Goal: Task Accomplishment & Management: Complete application form

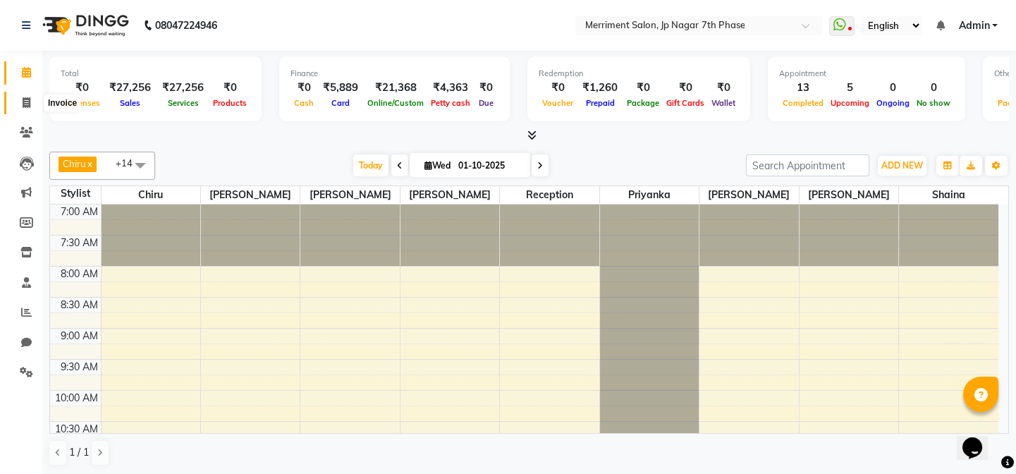
click at [28, 105] on icon at bounding box center [27, 102] width 8 height 11
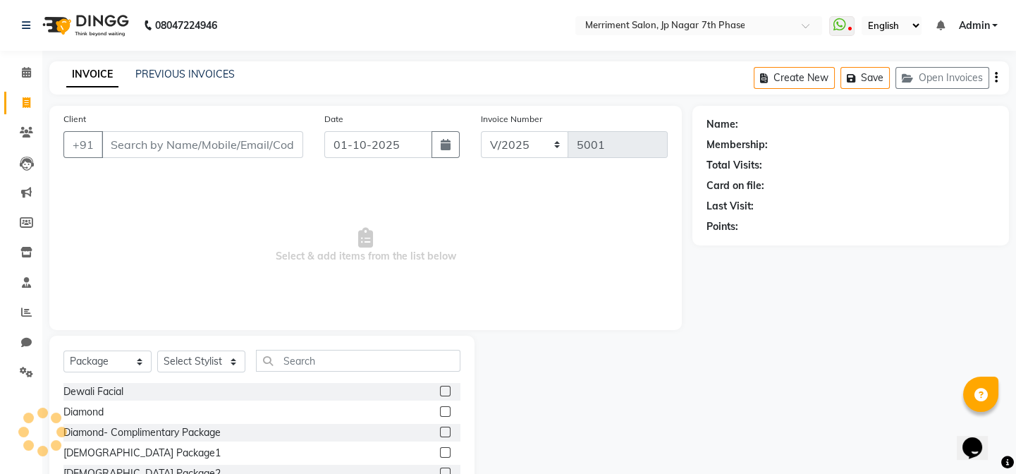
click at [268, 141] on input "Client" at bounding box center [203, 144] width 202 height 27
click at [116, 364] on select "Select Service Product Membership Package Voucher Prepaid Gift Card" at bounding box center [107, 361] width 88 height 22
select select "service"
click at [63, 350] on select "Select Service Product Membership Package Voucher Prepaid Gift Card" at bounding box center [107, 361] width 88 height 22
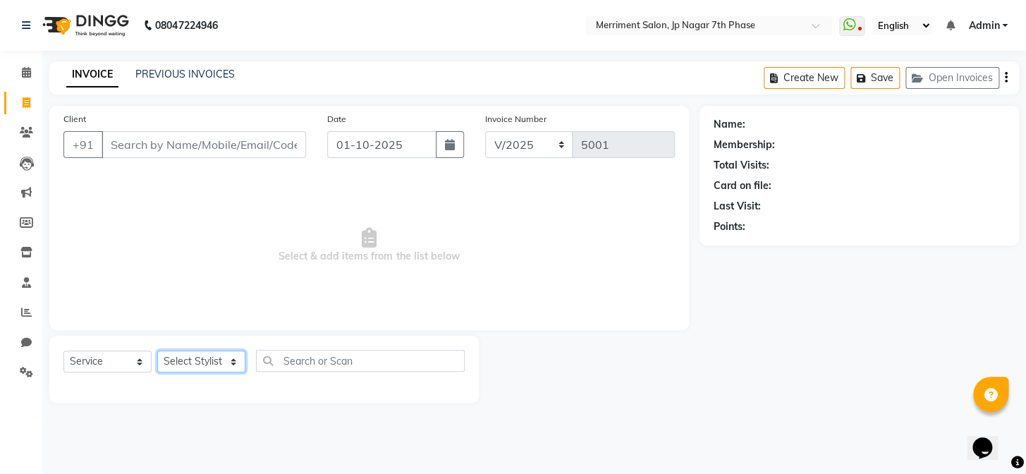
click at [227, 364] on select "Select Stylist Chiru [PERSON_NAME] [PERSON_NAME] Nirmal [PERSON_NAME] Priyanka …" at bounding box center [201, 361] width 88 height 22
select select "93014"
click at [157, 350] on select "Select Stylist Chiru [PERSON_NAME] [PERSON_NAME] Nirmal [PERSON_NAME] Priyanka …" at bounding box center [201, 361] width 88 height 22
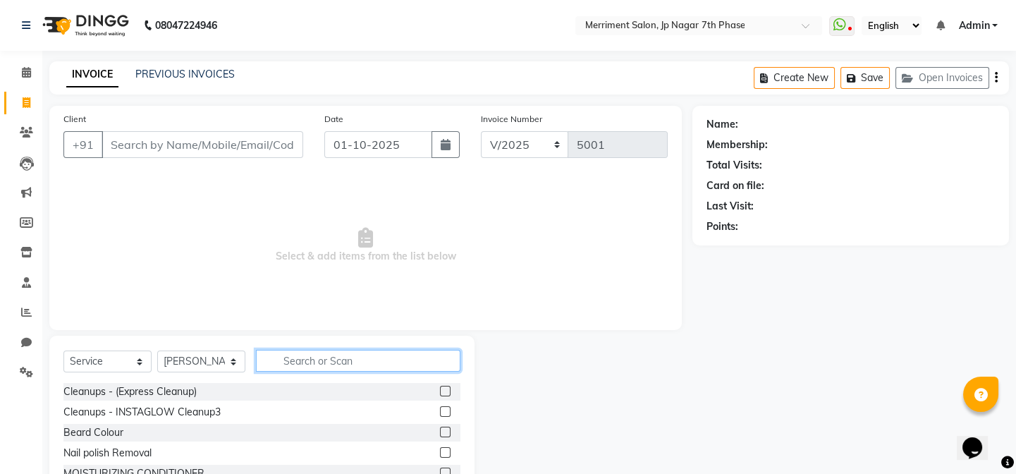
click at [296, 359] on input "text" at bounding box center [358, 361] width 205 height 22
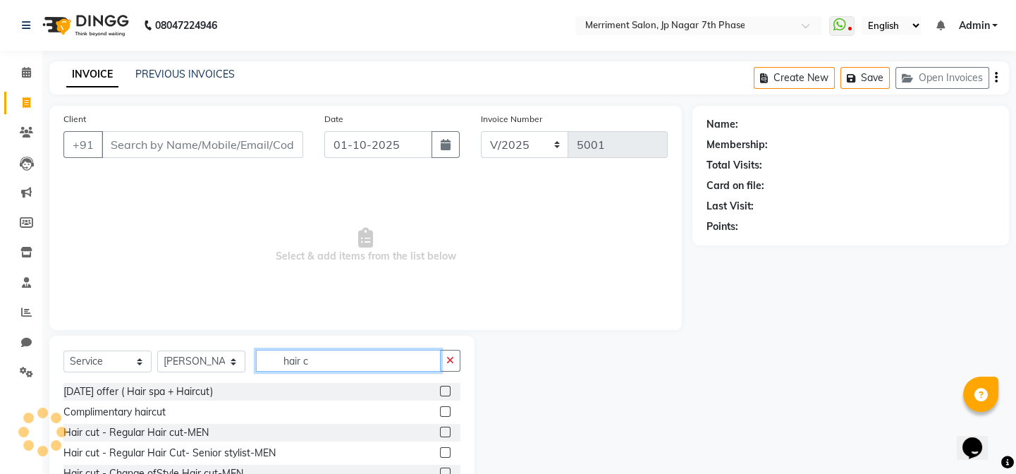
type input "hair c"
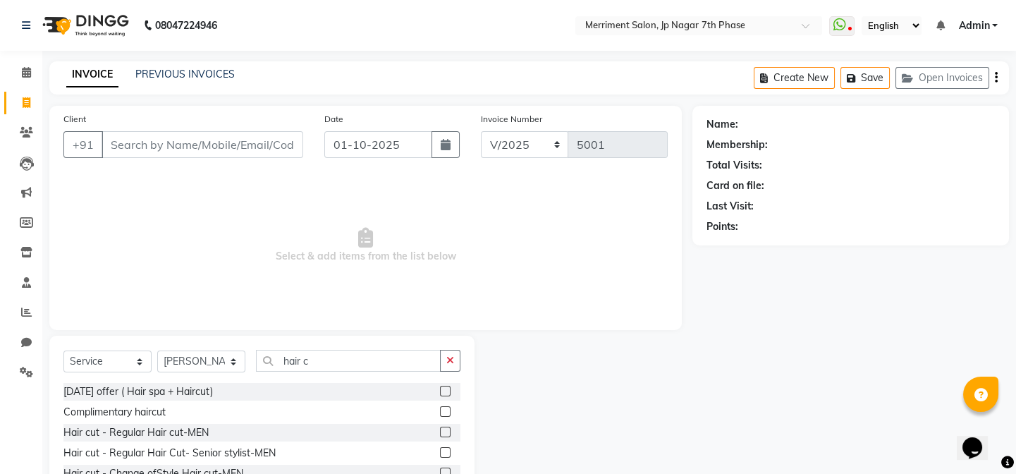
click at [255, 429] on div "Hair cut - Regular Hair cut-MEN" at bounding box center [261, 433] width 397 height 18
click at [440, 430] on label at bounding box center [445, 432] width 11 height 11
click at [440, 430] on input "checkbox" at bounding box center [444, 432] width 9 height 9
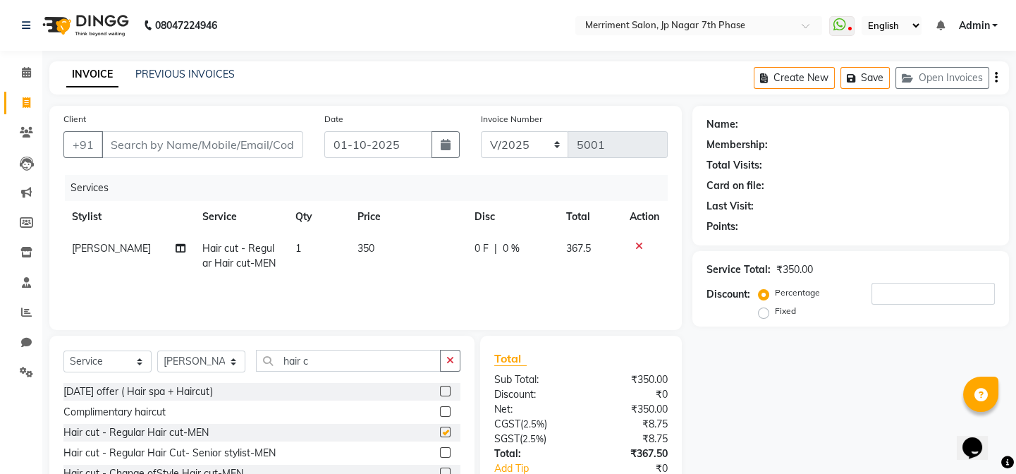
checkbox input "false"
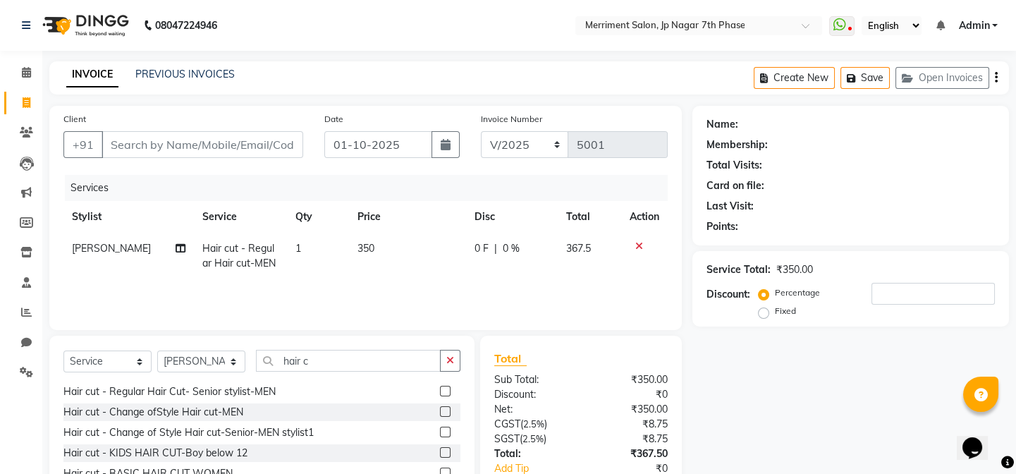
scroll to position [64, 0]
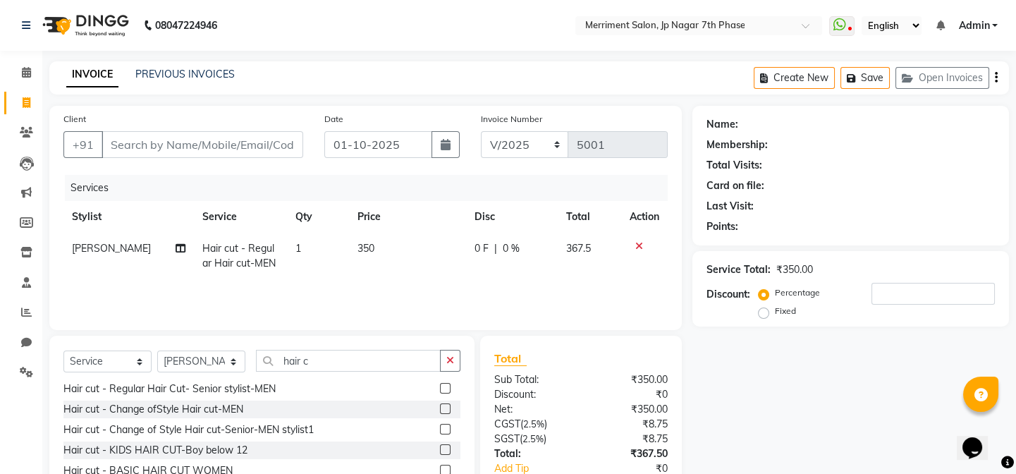
drag, startPoint x: 358, startPoint y: 407, endPoint x: 395, endPoint y: 409, distance: 37.4
click at [360, 407] on div "Hair cut - Change ofStyle Hair cut-MEN" at bounding box center [261, 410] width 397 height 18
click at [440, 403] on label at bounding box center [445, 408] width 11 height 11
click at [440, 405] on input "checkbox" at bounding box center [444, 409] width 9 height 9
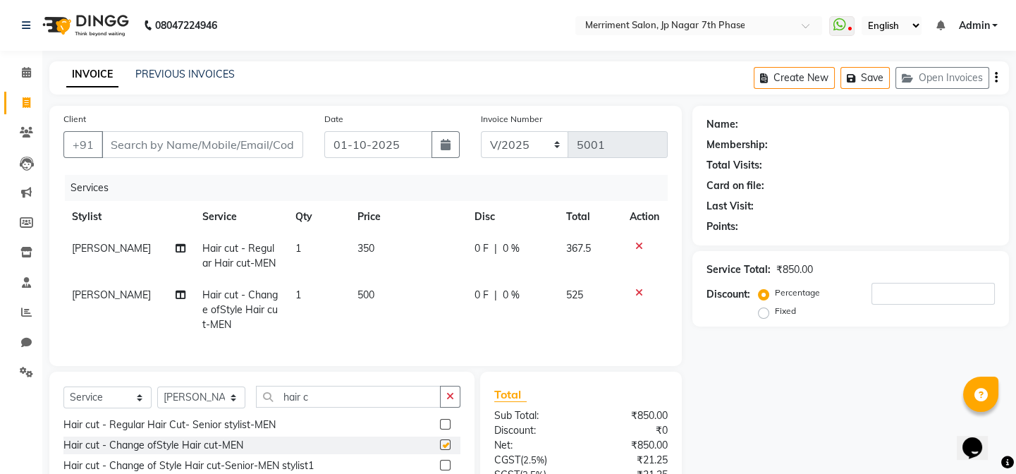
checkbox input "false"
click at [636, 248] on icon at bounding box center [639, 246] width 8 height 10
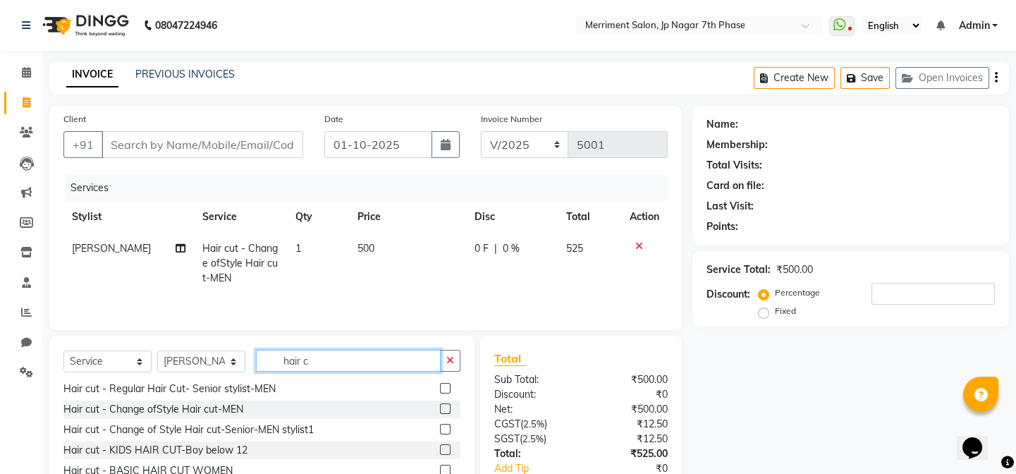
click at [342, 359] on input "hair c" at bounding box center [348, 361] width 185 height 22
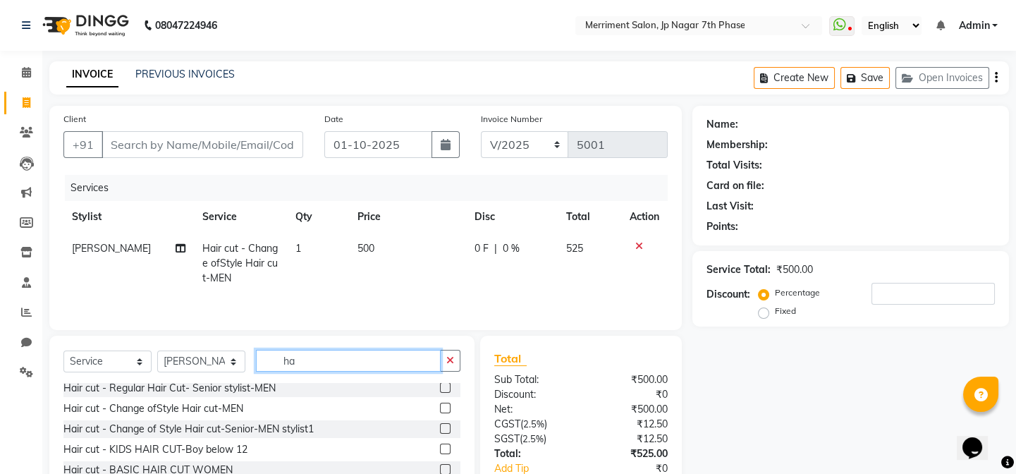
type input "h"
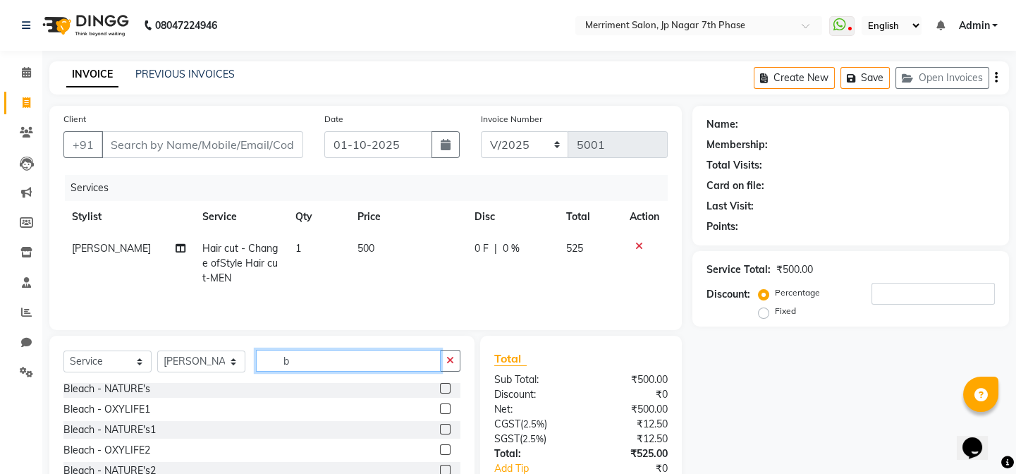
scroll to position [0, 0]
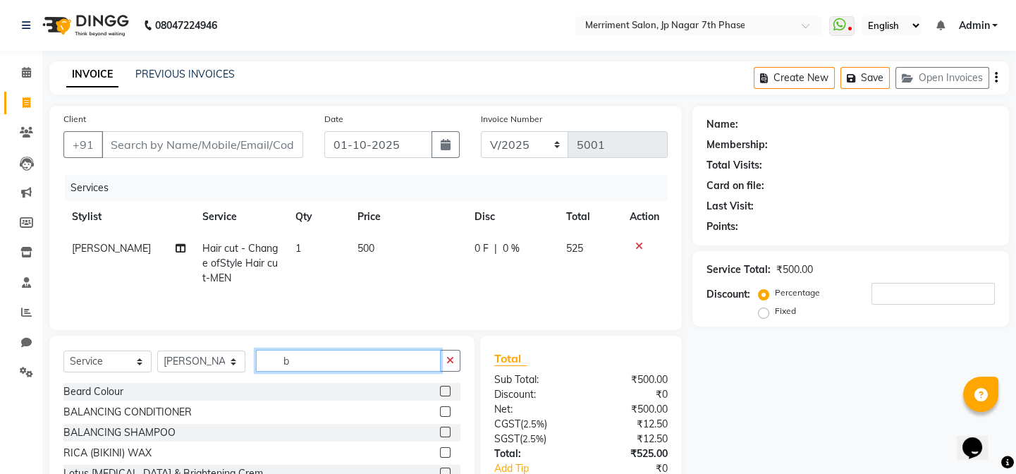
type input "b"
click at [440, 409] on label at bounding box center [445, 411] width 11 height 11
click at [440, 409] on input "checkbox" at bounding box center [444, 412] width 9 height 9
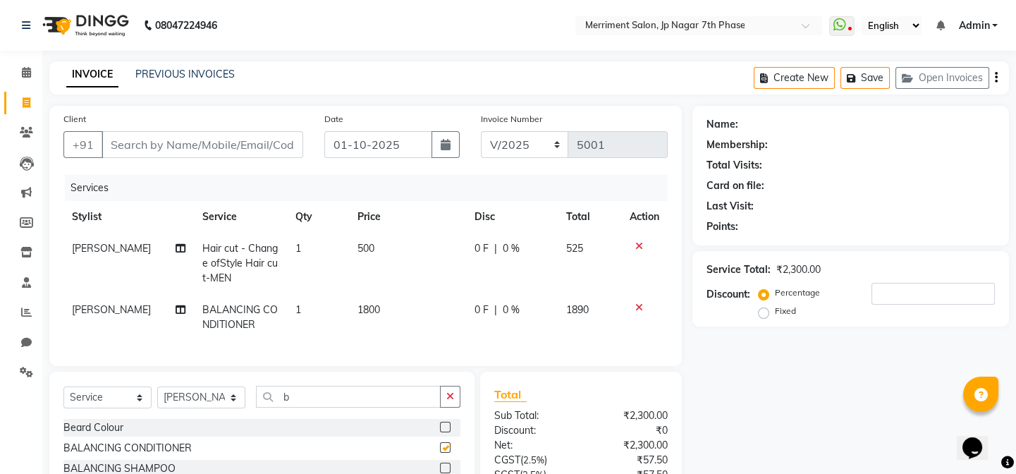
checkbox input "false"
click at [635, 307] on icon at bounding box center [639, 308] width 8 height 10
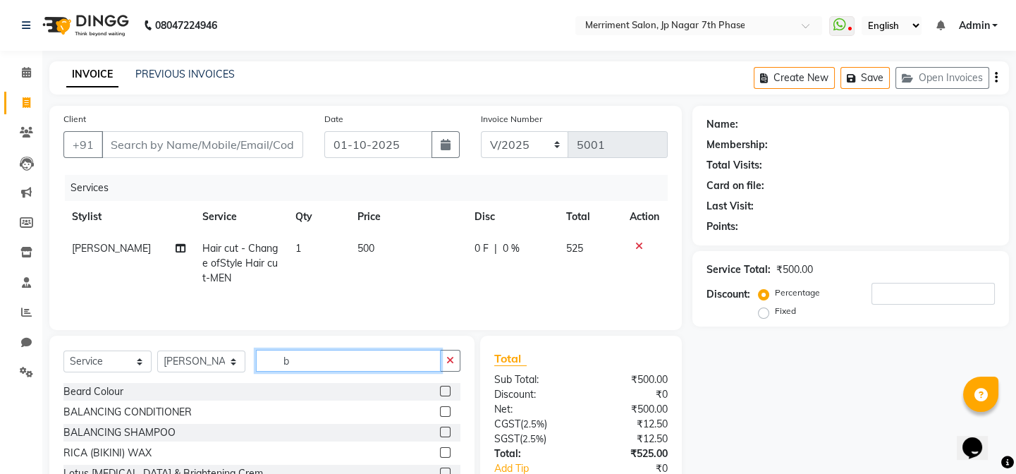
click at [373, 364] on input "b" at bounding box center [348, 361] width 185 height 22
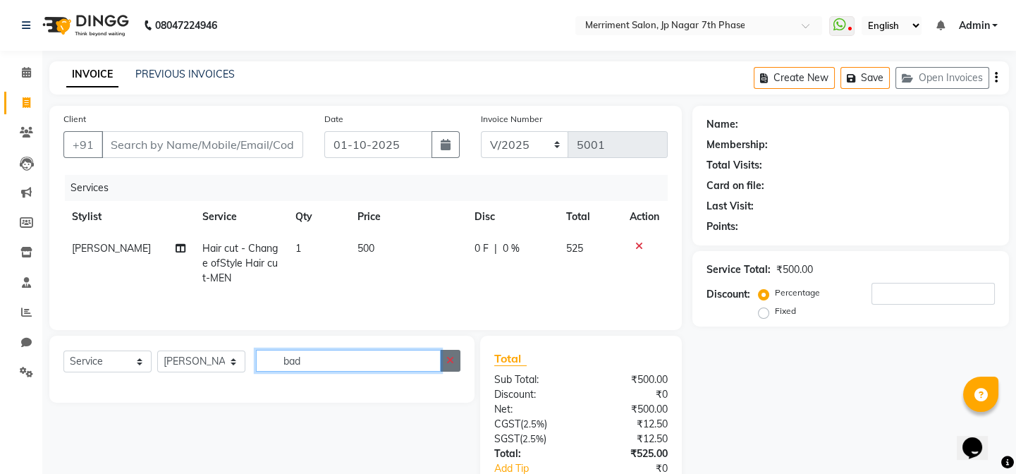
type input "bad"
click at [455, 361] on button "button" at bounding box center [450, 361] width 20 height 22
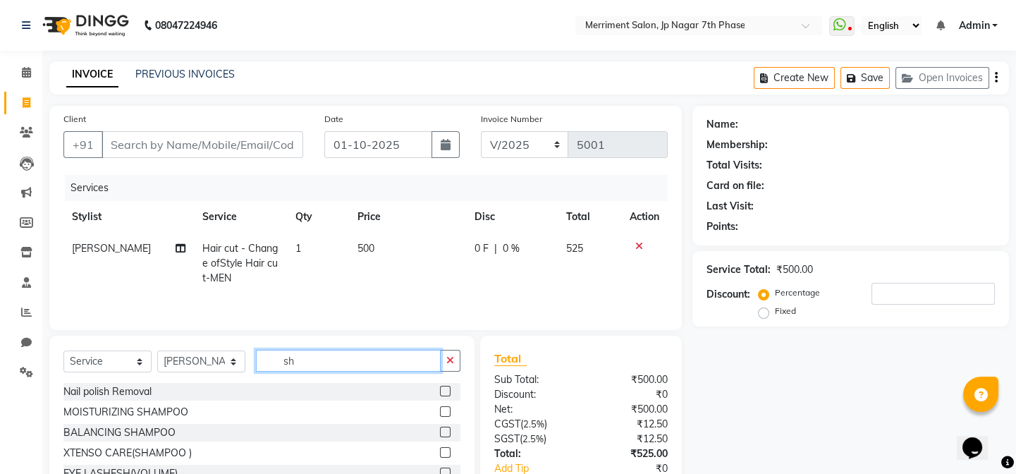
type input "s"
type input "bea"
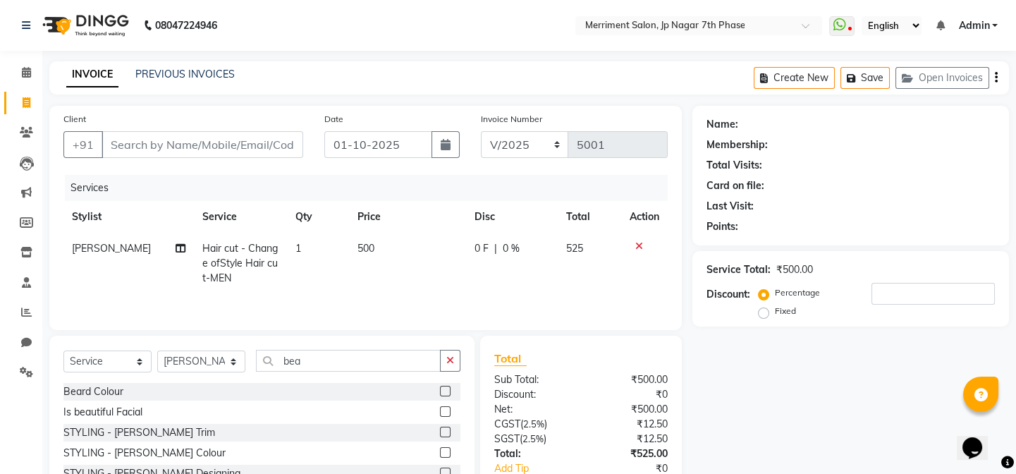
click at [449, 410] on label at bounding box center [445, 411] width 11 height 11
click at [449, 410] on input "checkbox" at bounding box center [444, 412] width 9 height 9
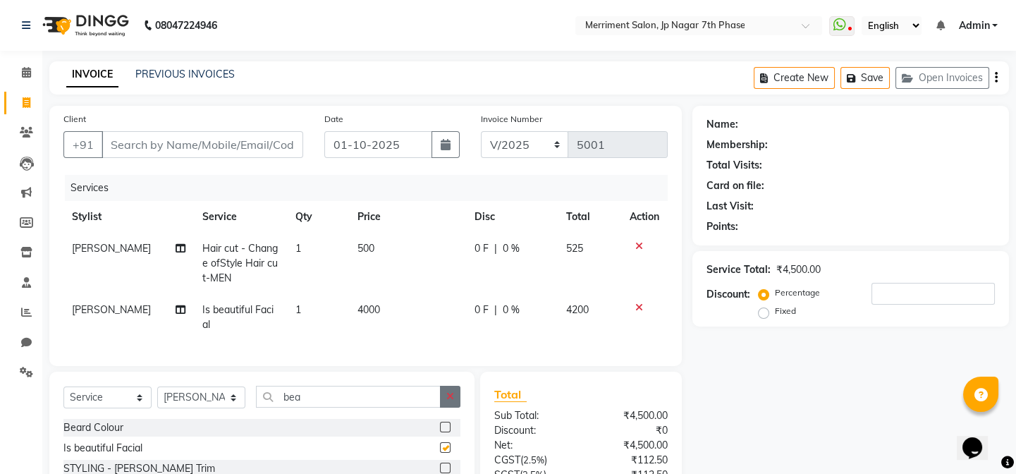
checkbox input "false"
click at [638, 308] on icon at bounding box center [639, 308] width 8 height 10
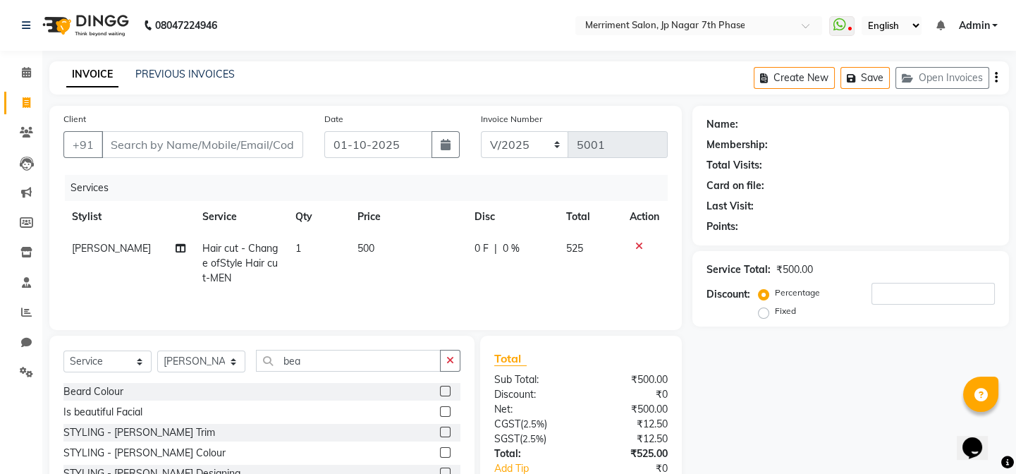
click at [391, 240] on td "500" at bounding box center [408, 263] width 118 height 61
select select "93014"
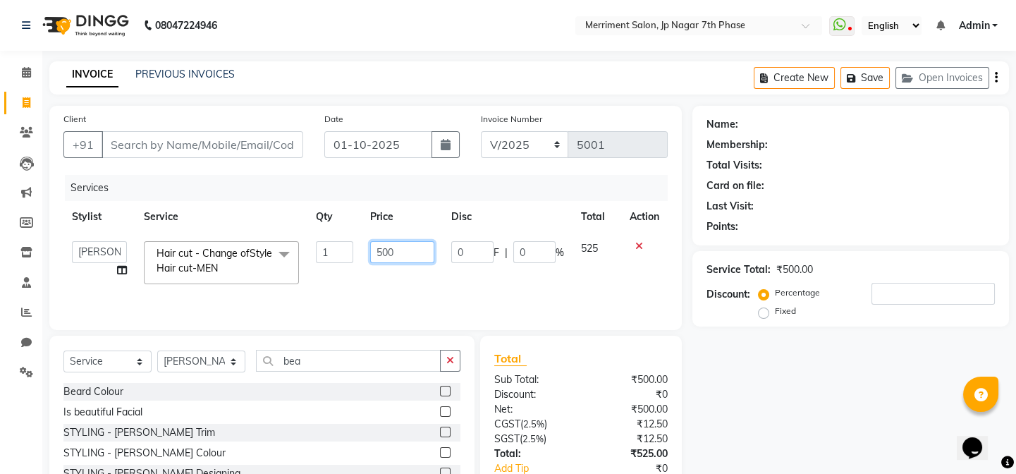
click at [402, 251] on input "500" at bounding box center [402, 252] width 64 height 22
type input "5"
type input "450"
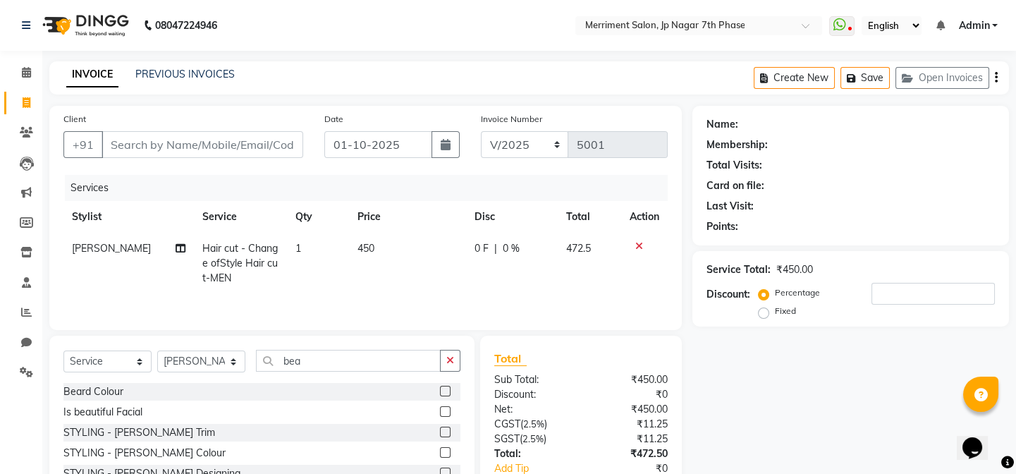
click at [443, 429] on label at bounding box center [445, 432] width 11 height 11
click at [443, 429] on input "checkbox" at bounding box center [444, 432] width 9 height 9
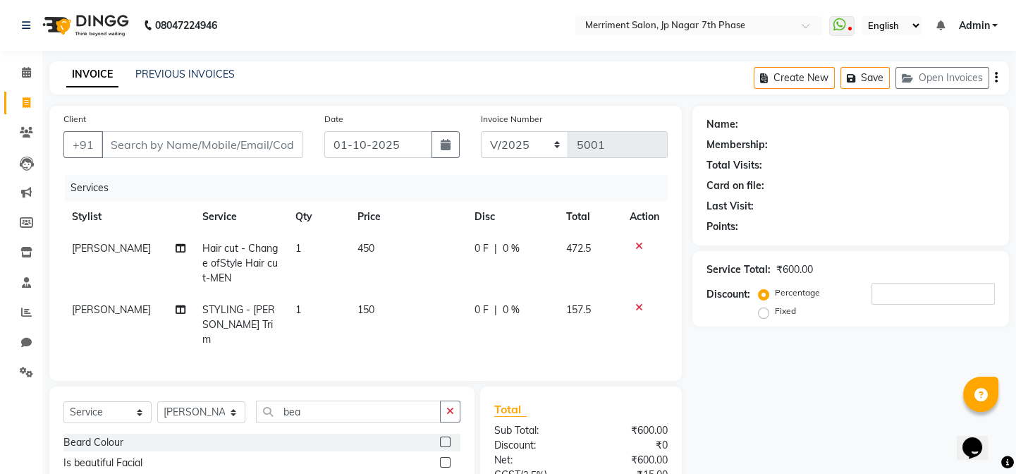
checkbox input "false"
click at [372, 305] on td "150" at bounding box center [407, 324] width 117 height 61
select select "93014"
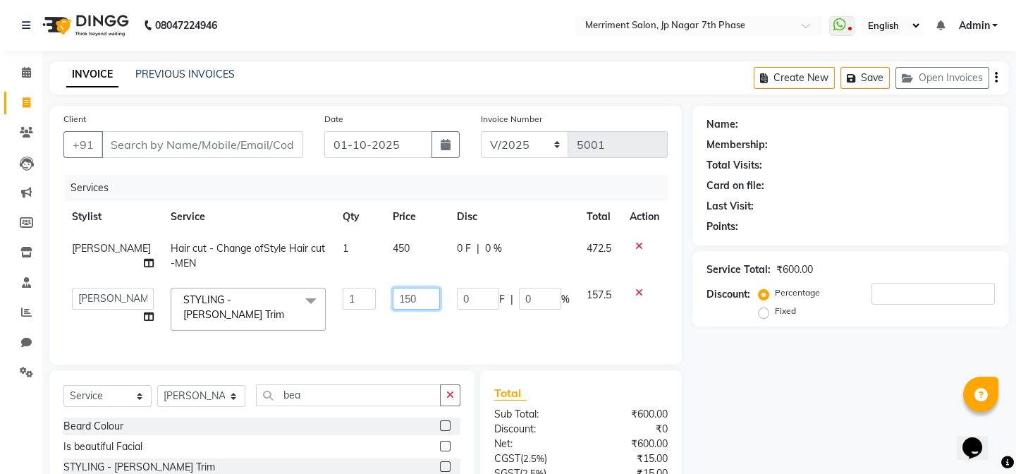
click at [413, 300] on input "150" at bounding box center [416, 299] width 47 height 22
type input "1"
type input "200"
click at [539, 258] on td "0 F | 0 %" at bounding box center [514, 256] width 130 height 47
select select "93014"
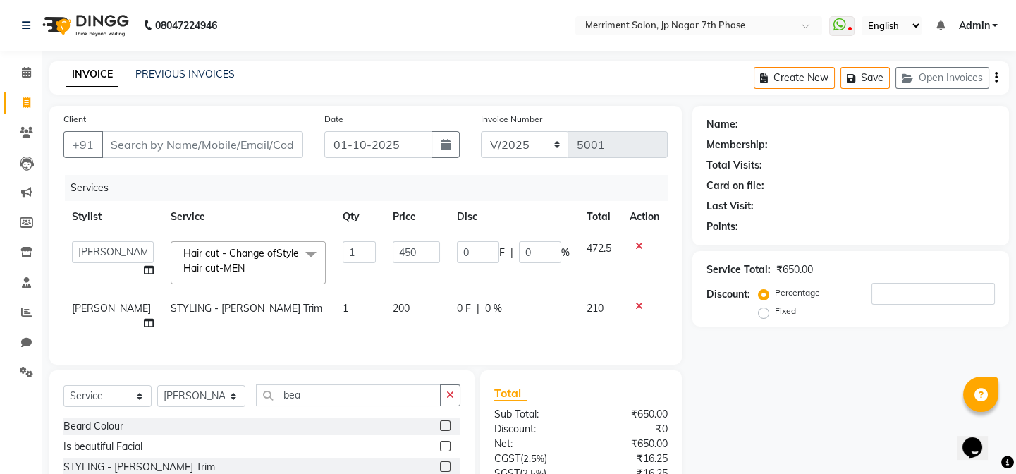
click at [285, 194] on div "Services" at bounding box center [372, 188] width 614 height 26
click at [205, 147] on input "Client" at bounding box center [203, 144] width 202 height 27
type input "9"
type input "0"
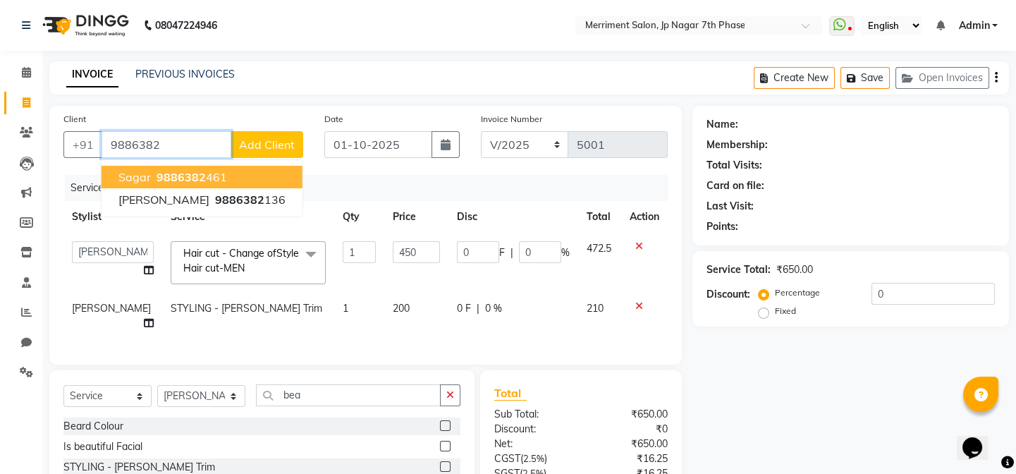
click at [192, 176] on span "9886382" at bounding box center [181, 177] width 49 height 14
type input "9886382461"
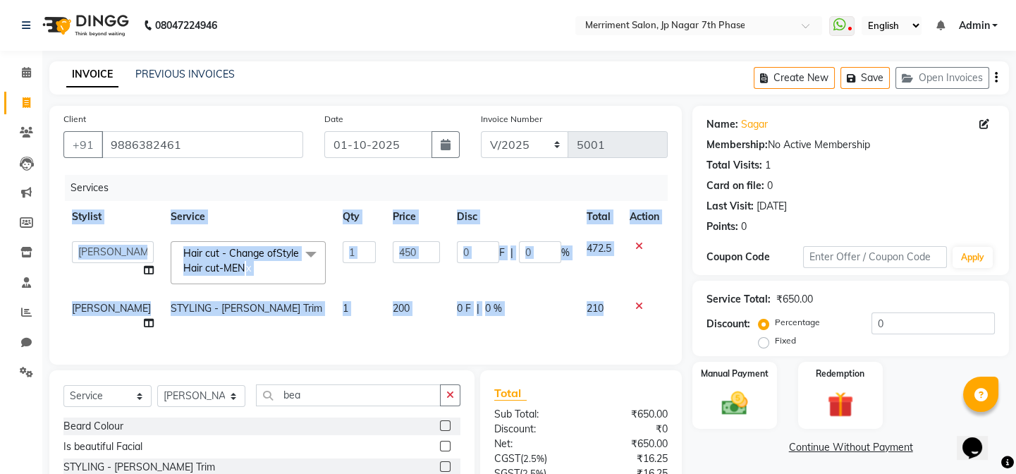
drag, startPoint x: 655, startPoint y: 300, endPoint x: 673, endPoint y: 349, distance: 51.8
click at [673, 350] on div "Client [PHONE_NUMBER] Date [DATE] Invoice Number V/2025 V/[PHONE_NUMBER] Servic…" at bounding box center [365, 235] width 633 height 259
click at [723, 408] on img at bounding box center [735, 403] width 44 height 31
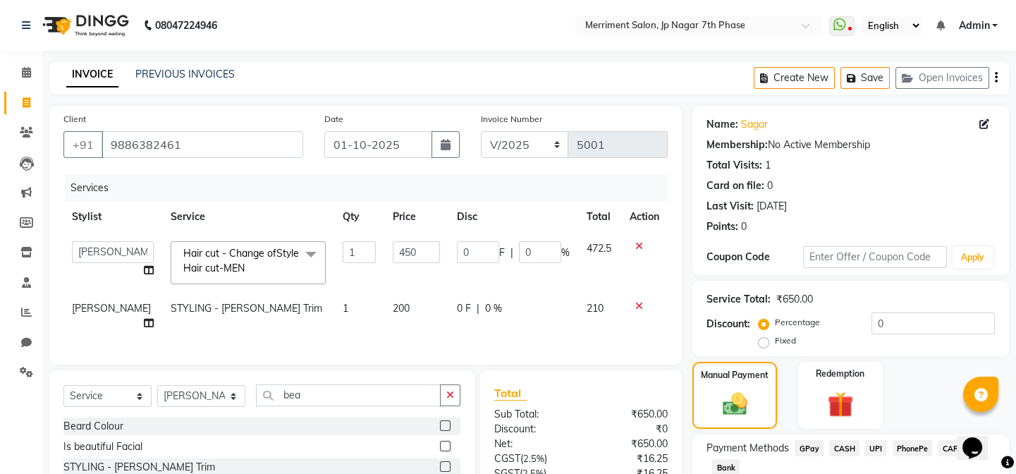
click at [879, 446] on span "UPI" at bounding box center [876, 448] width 22 height 16
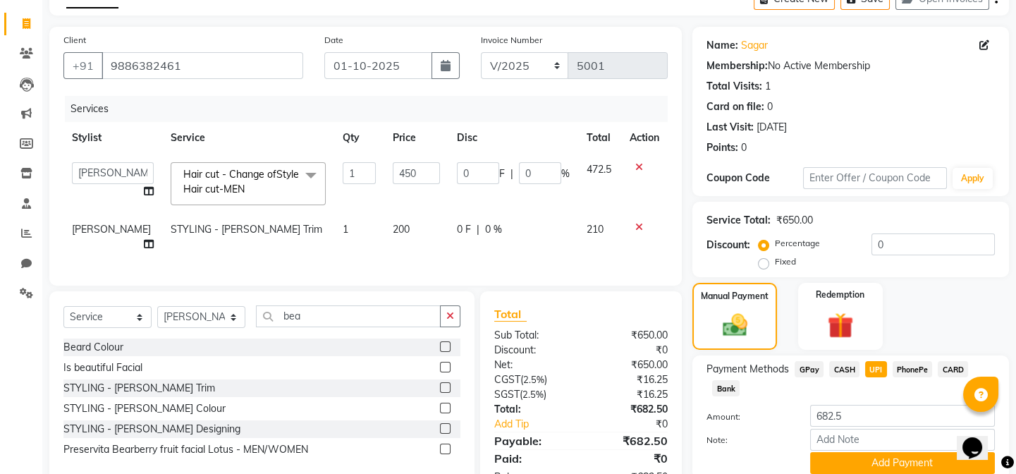
scroll to position [128, 0]
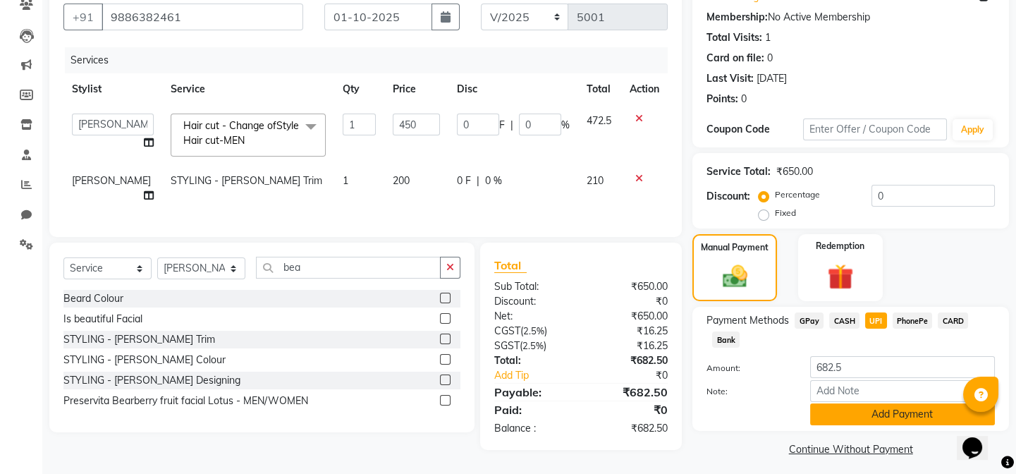
click at [839, 414] on button "Add Payment" at bounding box center [902, 414] width 185 height 22
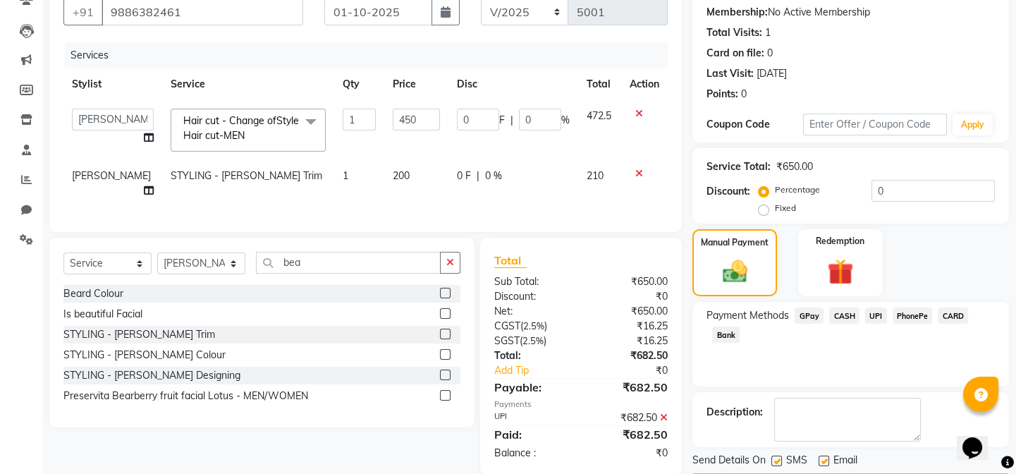
scroll to position [174, 0]
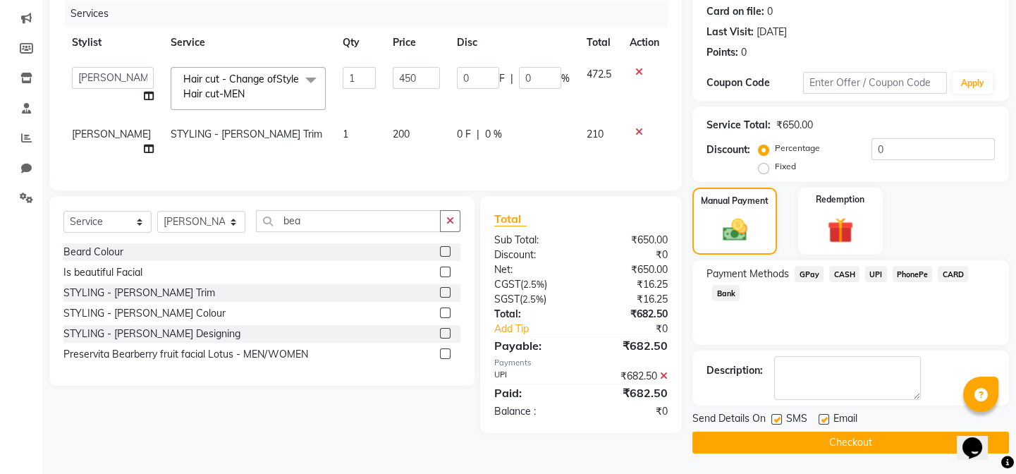
click at [796, 445] on button "Checkout" at bounding box center [851, 443] width 317 height 22
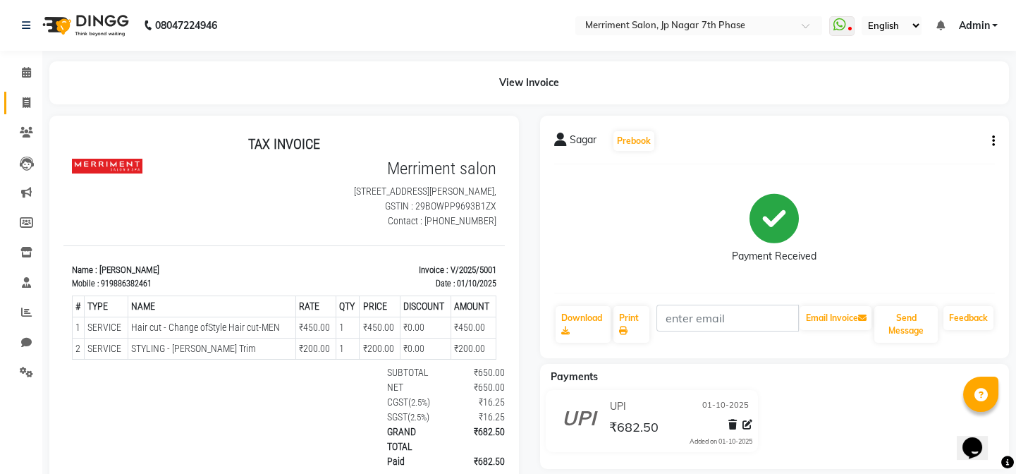
click at [31, 105] on span at bounding box center [26, 103] width 25 height 16
select select "service"
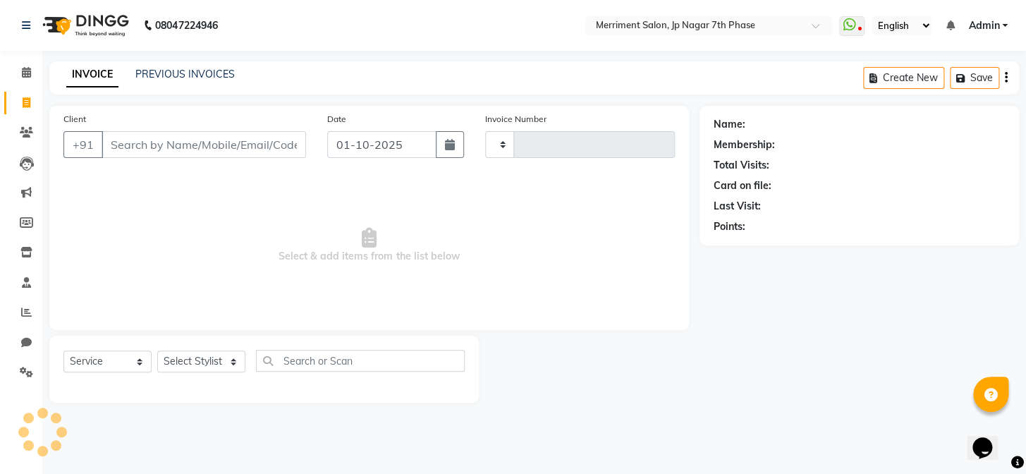
type input "5002"
select select "4110"
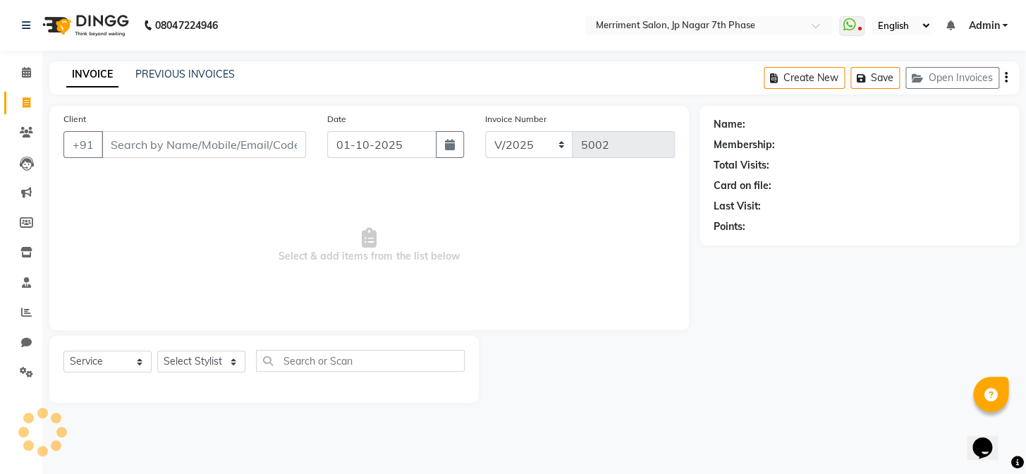
select select "package"
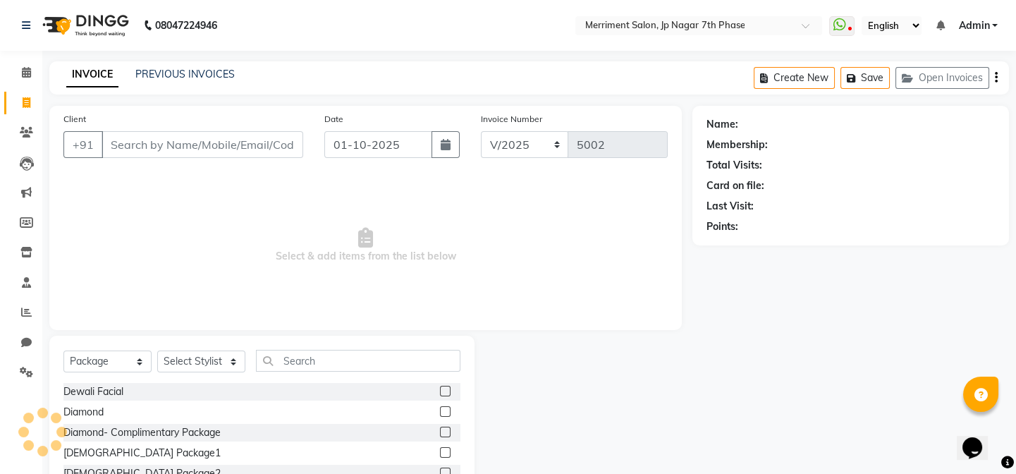
drag, startPoint x: 136, startPoint y: 139, endPoint x: 139, endPoint y: 152, distance: 13.0
click at [139, 152] on input "Client" at bounding box center [203, 144] width 202 height 27
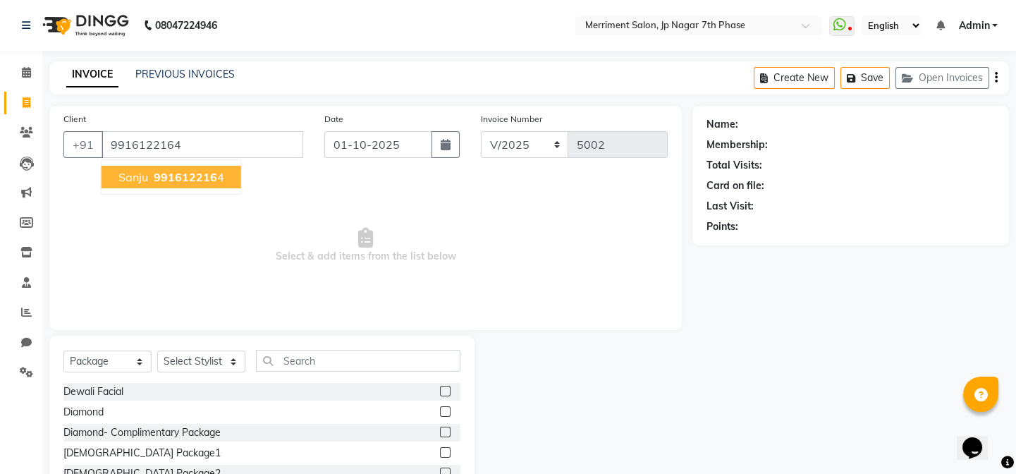
type input "9916122164"
click at [151, 179] on ngb-highlight "991612216 4" at bounding box center [187, 177] width 73 height 14
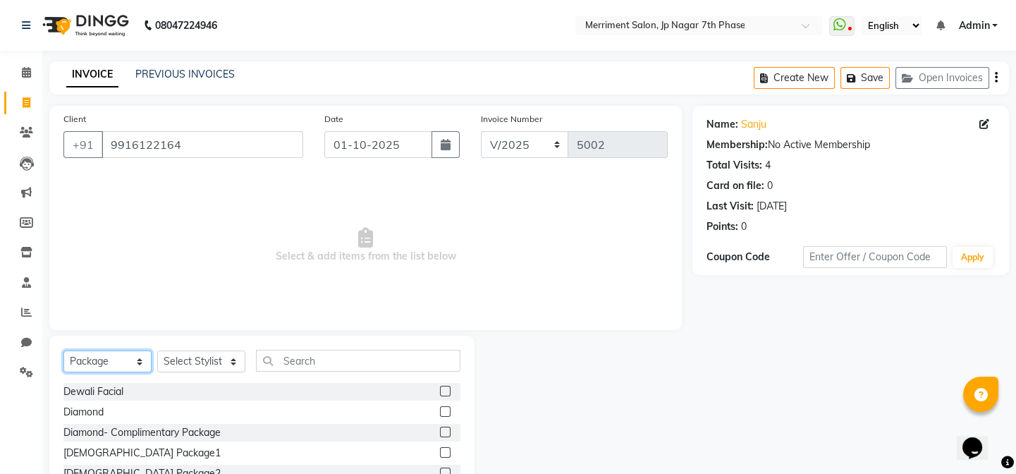
click at [99, 361] on select "Select Service Product Membership Package Voucher Prepaid Gift Card" at bounding box center [107, 361] width 88 height 22
select select "service"
click at [63, 350] on select "Select Service Product Membership Package Voucher Prepaid Gift Card" at bounding box center [107, 361] width 88 height 22
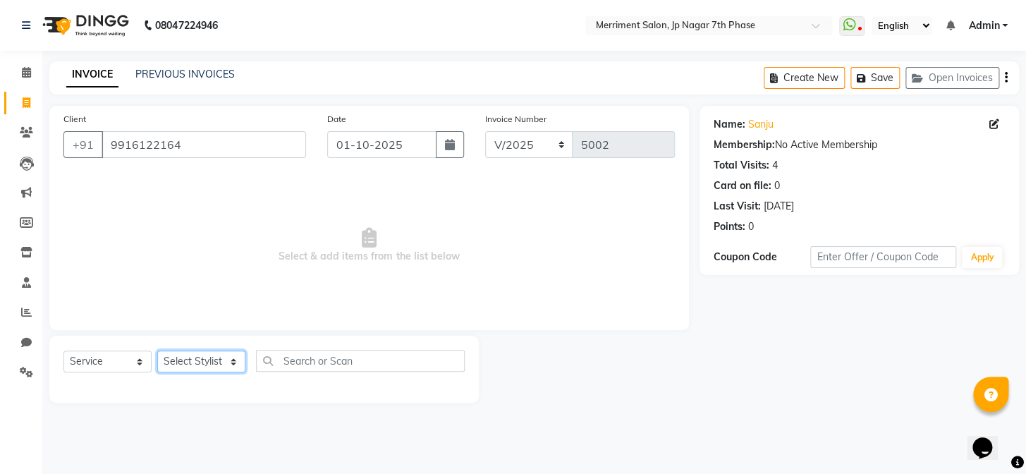
click at [188, 361] on select "Select Stylist Chiru [PERSON_NAME] [PERSON_NAME] Nirmal [PERSON_NAME] Priyanka …" at bounding box center [201, 361] width 88 height 22
select select "72476"
click at [157, 350] on select "Select Stylist Chiru [PERSON_NAME] [PERSON_NAME] Nirmal [PERSON_NAME] Priyanka …" at bounding box center [201, 361] width 88 height 22
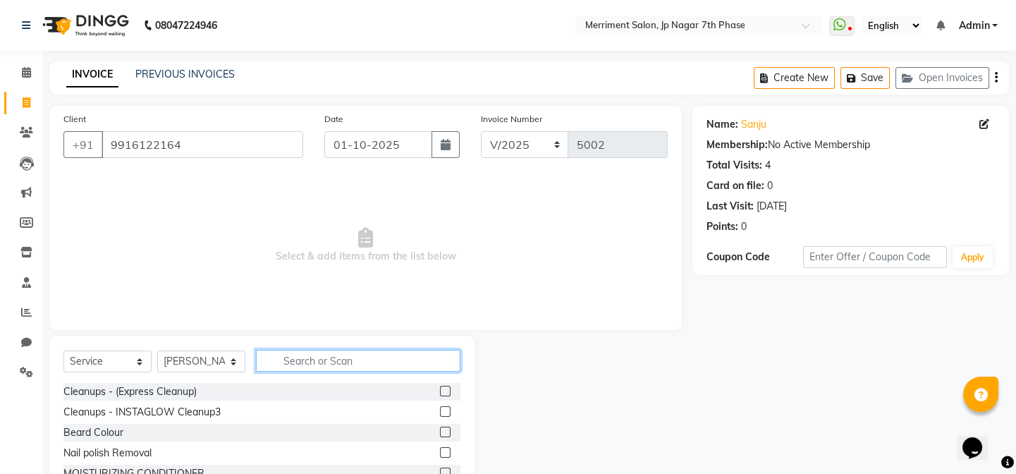
click at [347, 355] on input "text" at bounding box center [358, 361] width 205 height 22
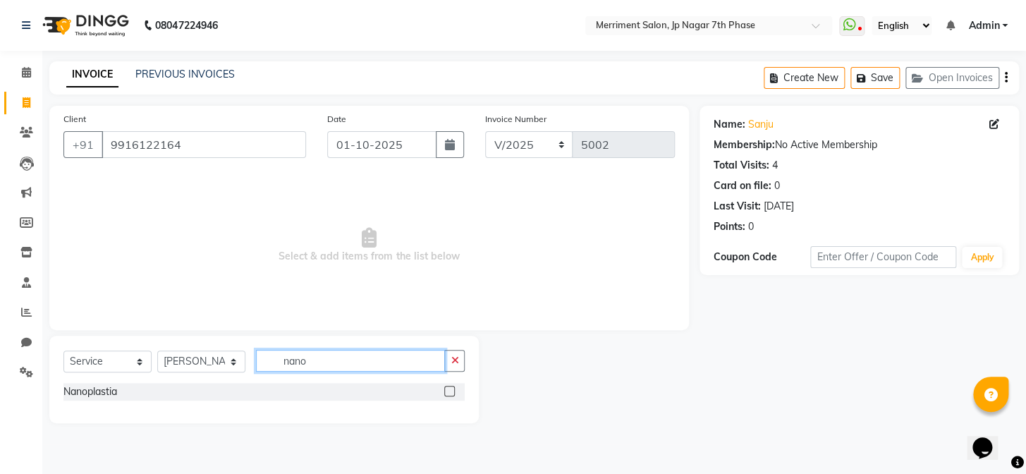
type input "nano"
click at [322, 384] on div "Nanoplastia" at bounding box center [263, 392] width 401 height 18
click at [453, 389] on label at bounding box center [449, 391] width 11 height 11
click at [453, 389] on input "checkbox" at bounding box center [448, 391] width 9 height 9
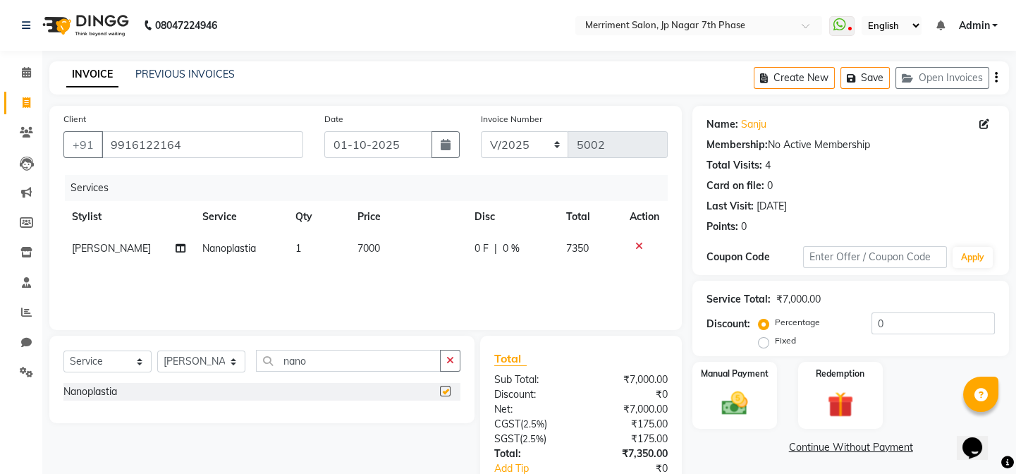
checkbox input "false"
click at [395, 246] on td "7000" at bounding box center [408, 249] width 118 height 32
select select "72476"
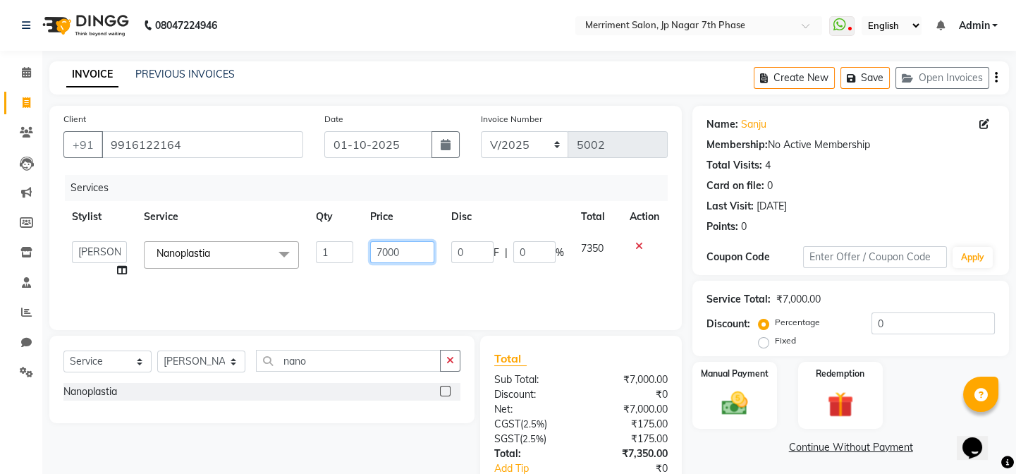
click at [402, 254] on input "7000" at bounding box center [402, 252] width 64 height 22
type input "7"
type input "9000"
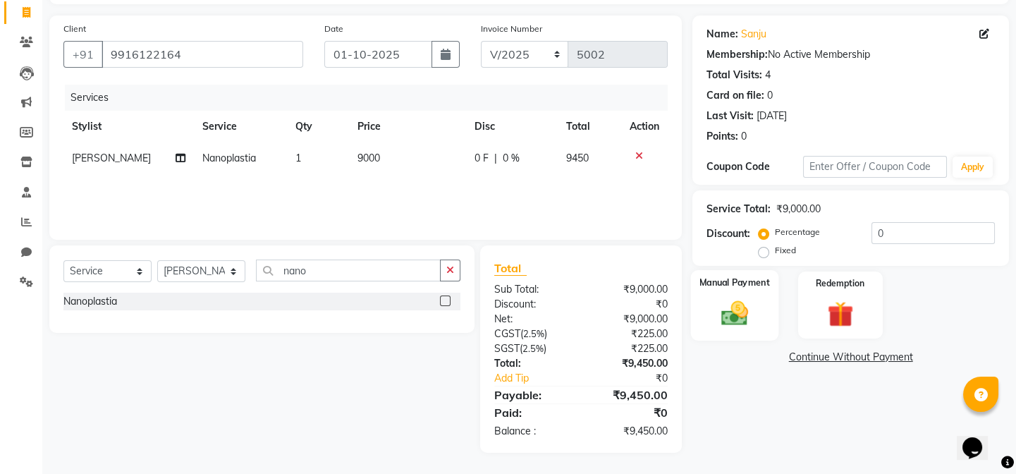
click at [704, 295] on div "Manual Payment" at bounding box center [734, 305] width 87 height 70
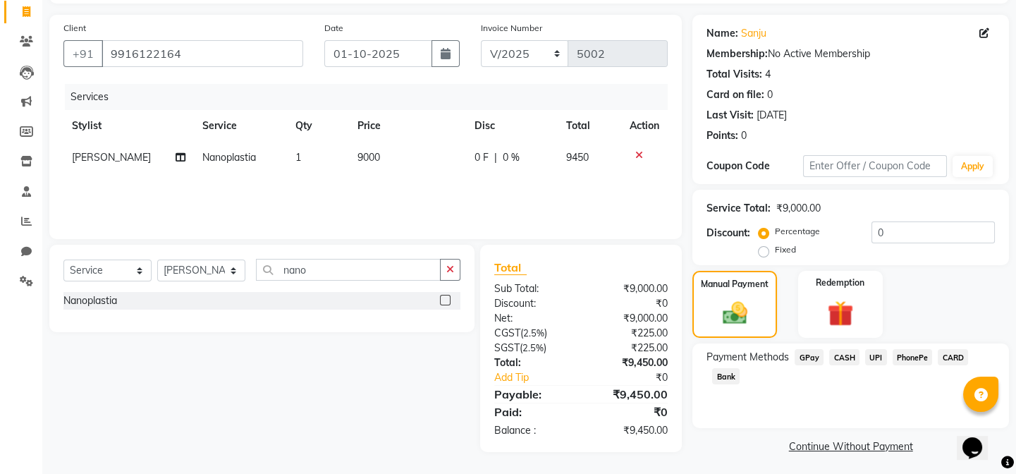
click at [877, 356] on span "UPI" at bounding box center [876, 357] width 22 height 16
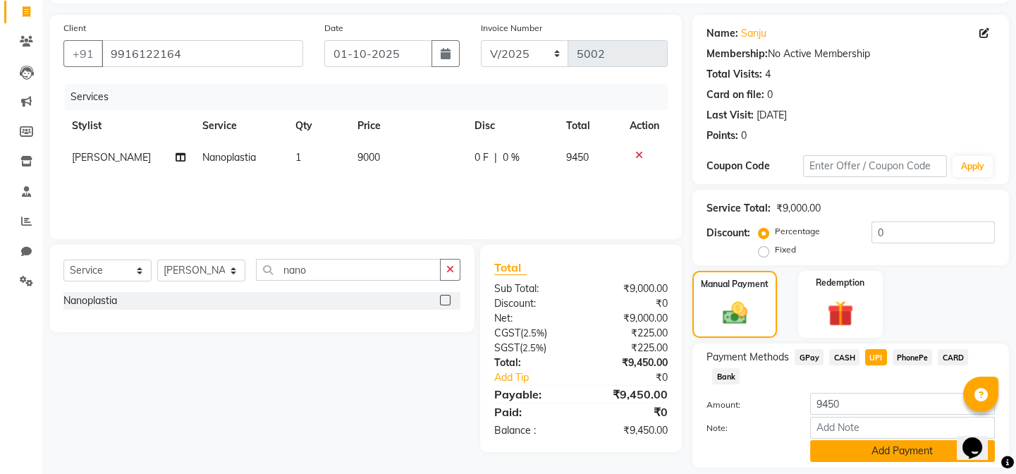
click at [891, 457] on button "Add Payment" at bounding box center [902, 451] width 185 height 22
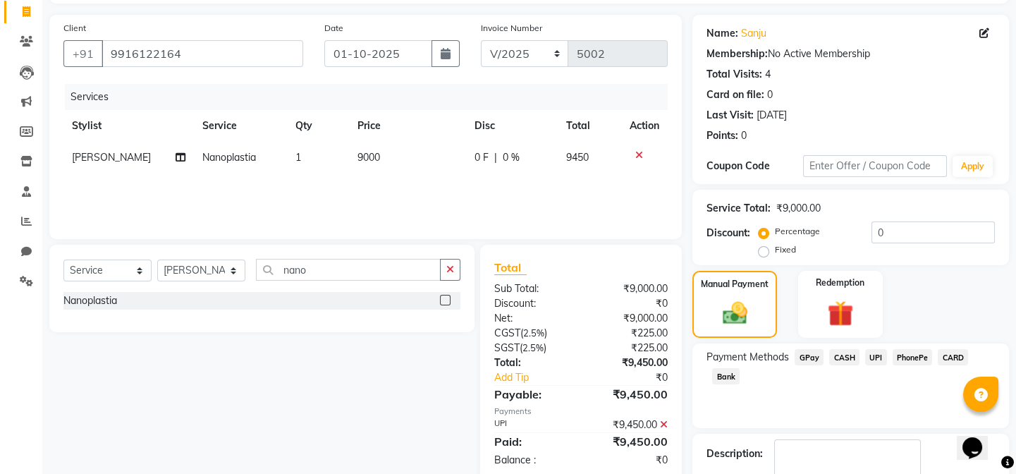
scroll to position [174, 0]
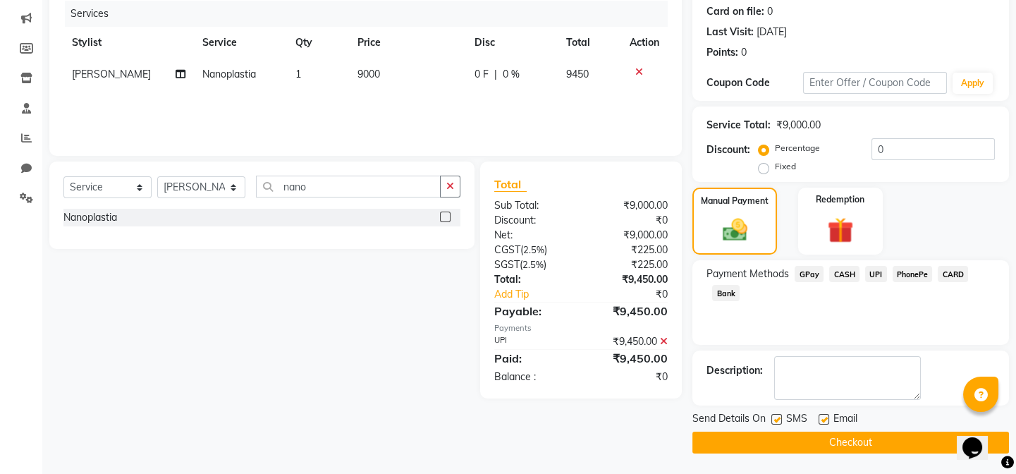
click at [818, 437] on button "Checkout" at bounding box center [851, 443] width 317 height 22
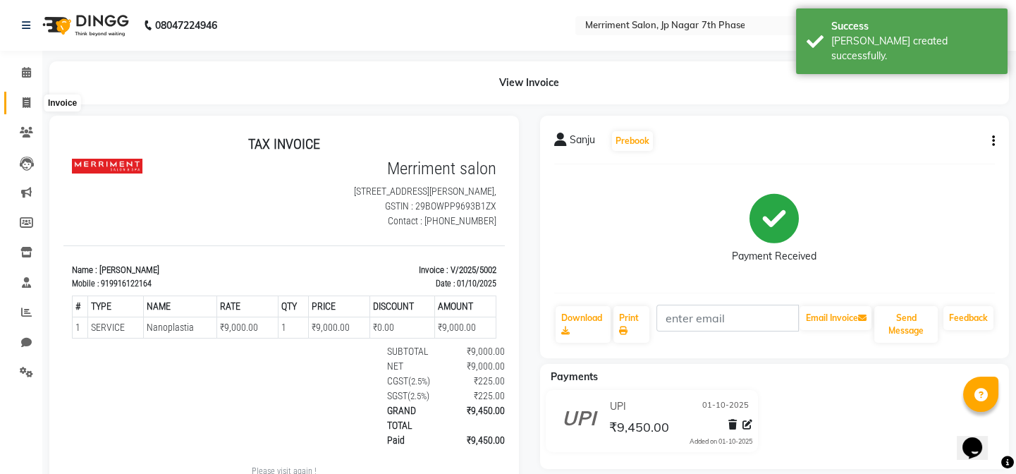
click at [20, 99] on span at bounding box center [26, 103] width 25 height 16
select select "service"
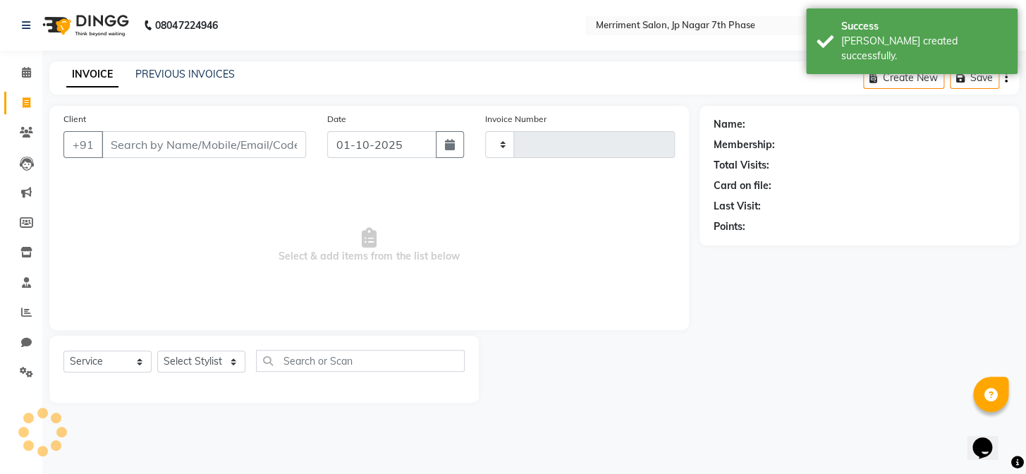
type input "5003"
select select "4110"
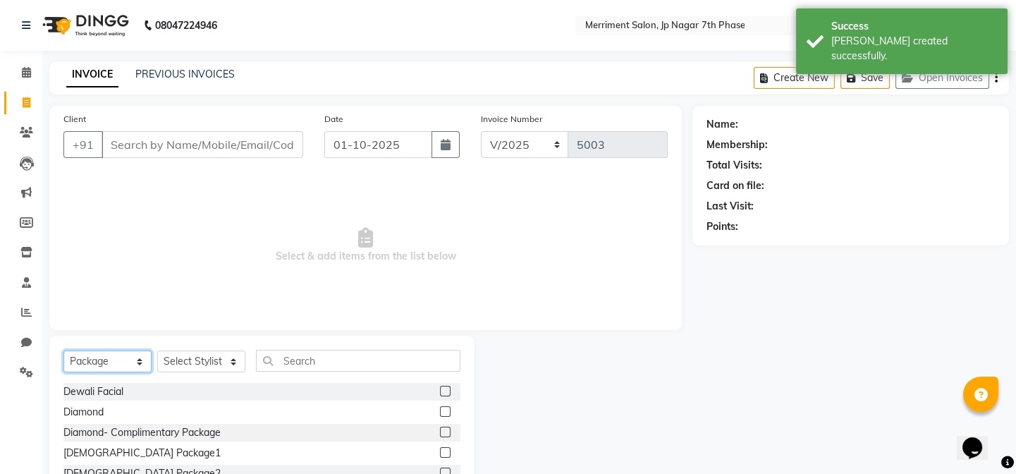
click at [109, 360] on select "Select Service Product Membership Package Voucher Prepaid Gift Card" at bounding box center [107, 361] width 88 height 22
select select "product"
click at [63, 350] on select "Select Service Product Membership Package Voucher Prepaid Gift Card" at bounding box center [107, 361] width 88 height 22
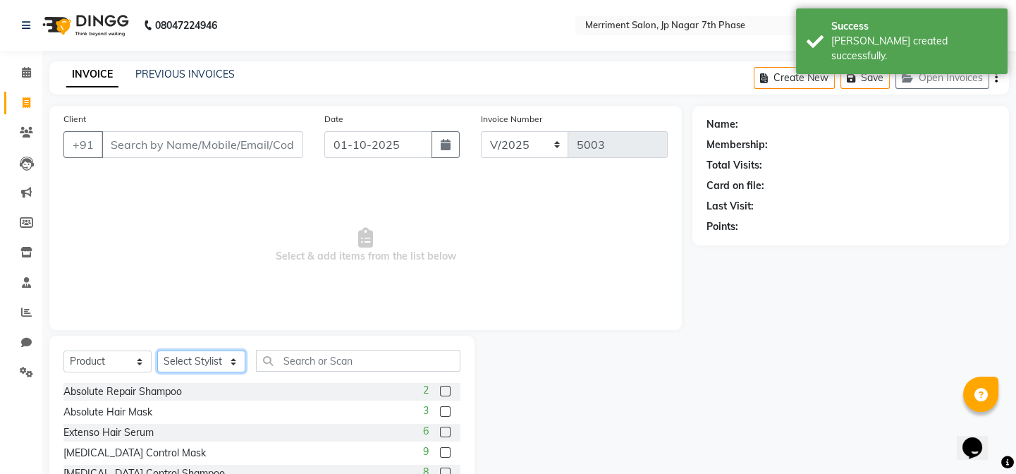
click at [185, 369] on select "Select Stylist Chiru [PERSON_NAME] [PERSON_NAME] Nirmal [PERSON_NAME] Priyanka …" at bounding box center [201, 361] width 88 height 22
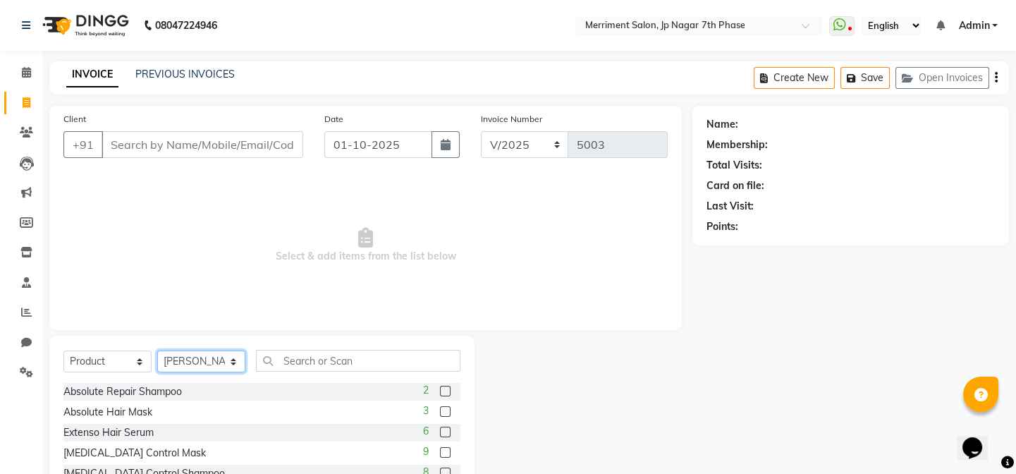
click at [157, 350] on select "Select Stylist Chiru [PERSON_NAME] [PERSON_NAME] Nirmal [PERSON_NAME] Priyanka …" at bounding box center [201, 361] width 88 height 22
click at [224, 353] on select "Select Stylist Chiru [PERSON_NAME] [PERSON_NAME] Nirmal [PERSON_NAME] Priyanka …" at bounding box center [201, 361] width 88 height 22
select select "93014"
click at [157, 350] on select "Select Stylist Chiru [PERSON_NAME] [PERSON_NAME] Nirmal [PERSON_NAME] Priyanka …" at bounding box center [201, 361] width 88 height 22
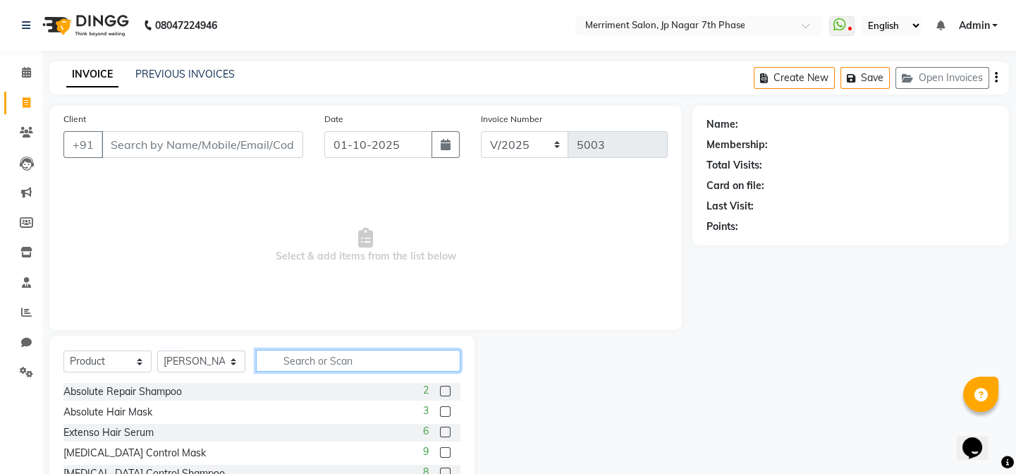
click at [310, 359] on input "text" at bounding box center [358, 361] width 205 height 22
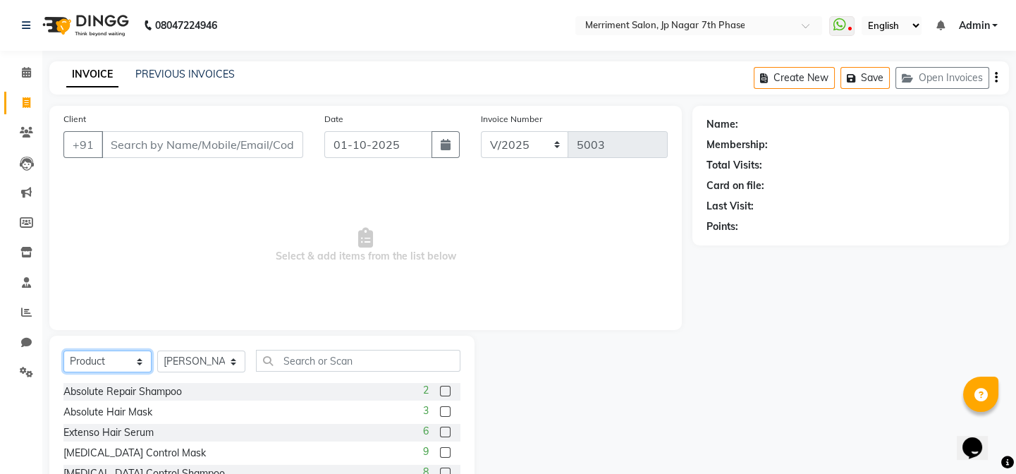
click at [77, 359] on select "Select Service Product Membership Package Voucher Prepaid Gift Card" at bounding box center [107, 361] width 88 height 22
select select "service"
click at [63, 350] on select "Select Service Product Membership Package Voucher Prepaid Gift Card" at bounding box center [107, 361] width 88 height 22
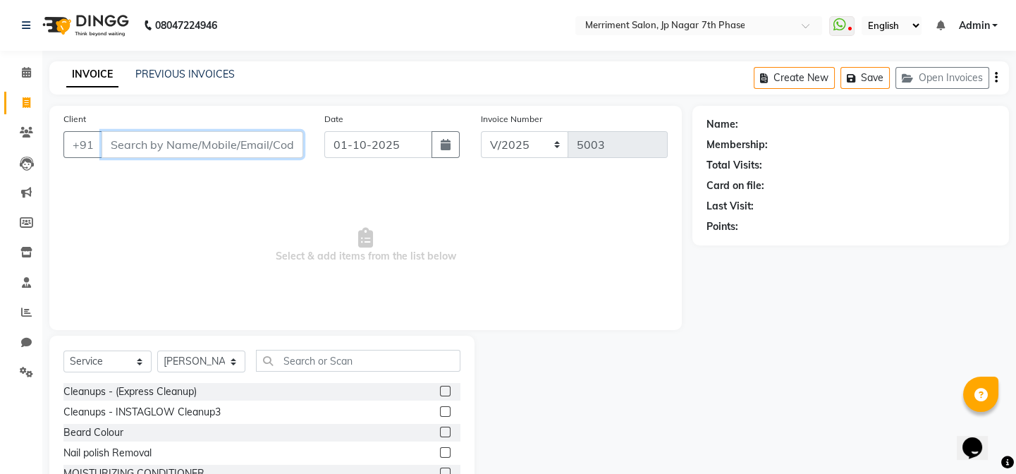
click at [130, 140] on input "Client" at bounding box center [203, 144] width 202 height 27
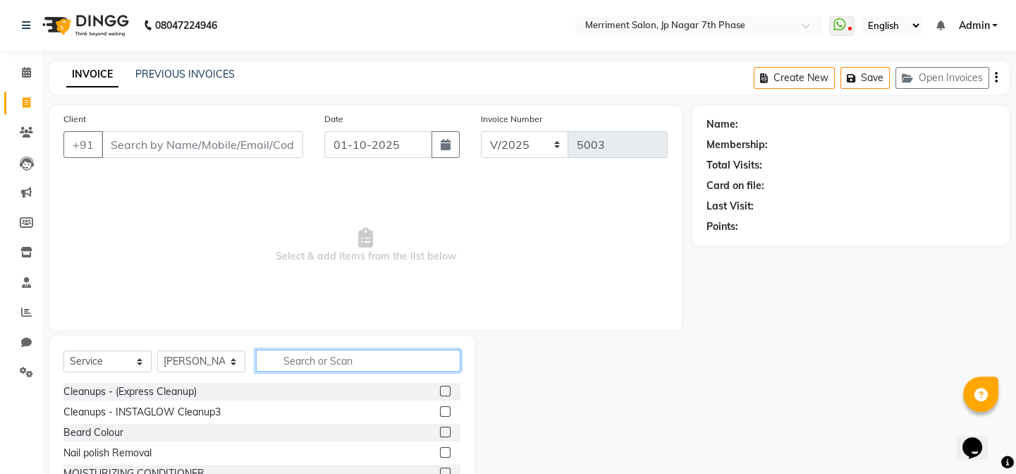
click at [305, 363] on input "text" at bounding box center [358, 361] width 205 height 22
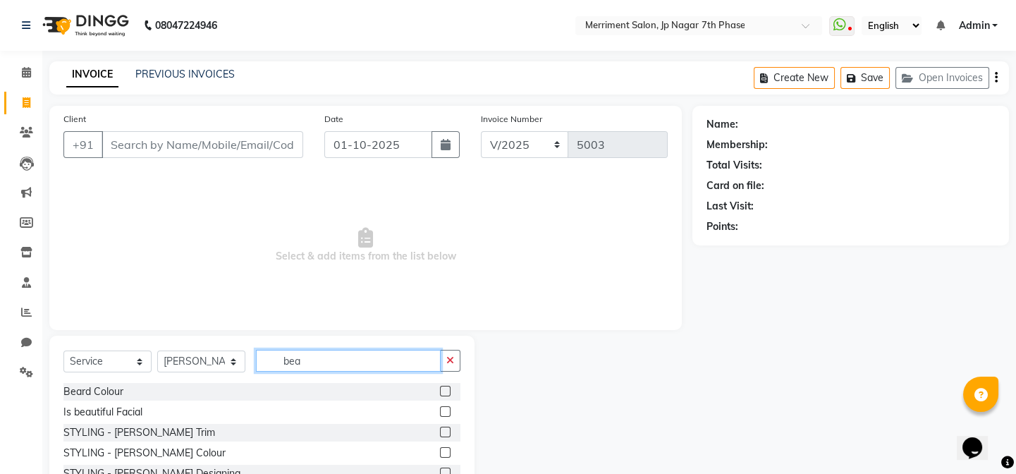
type input "bea"
click at [197, 432] on div "STYLING - [PERSON_NAME] Trim" at bounding box center [261, 433] width 397 height 18
click at [446, 429] on label at bounding box center [445, 432] width 11 height 11
click at [446, 429] on input "checkbox" at bounding box center [444, 432] width 9 height 9
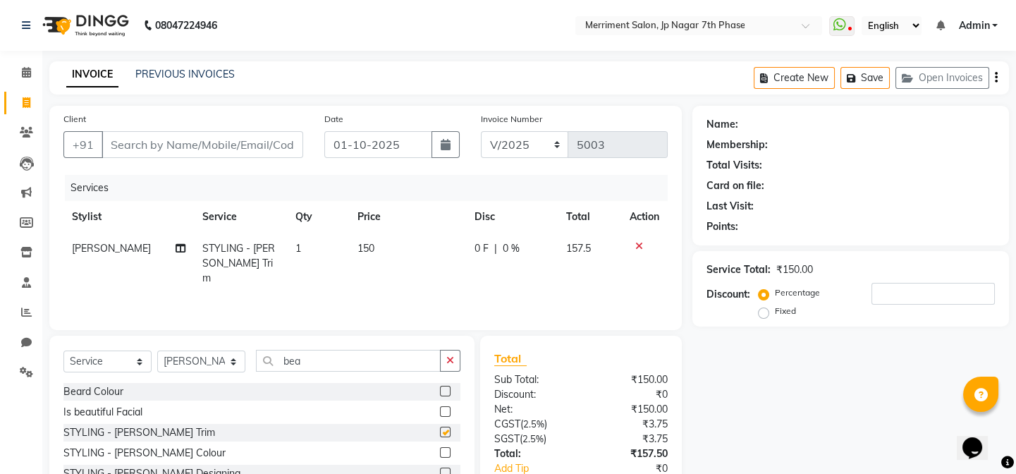
checkbox input "false"
click at [448, 359] on icon "button" at bounding box center [450, 360] width 8 height 10
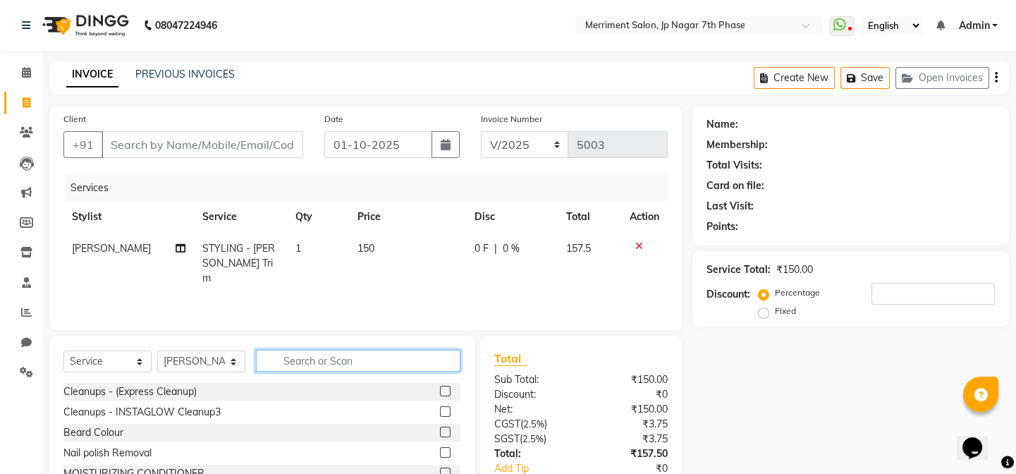
click at [391, 362] on input "text" at bounding box center [358, 361] width 205 height 22
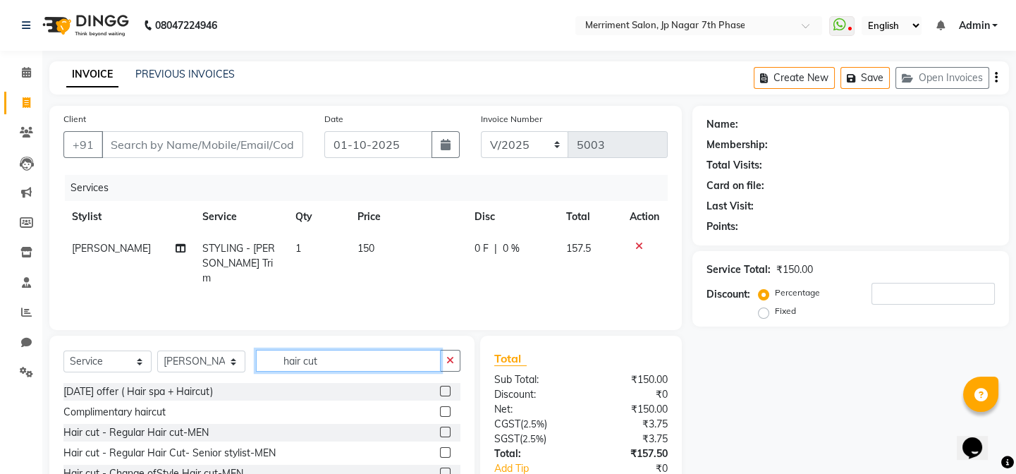
type input "hair cut"
click at [440, 451] on label at bounding box center [445, 452] width 11 height 11
click at [440, 451] on input "checkbox" at bounding box center [444, 453] width 9 height 9
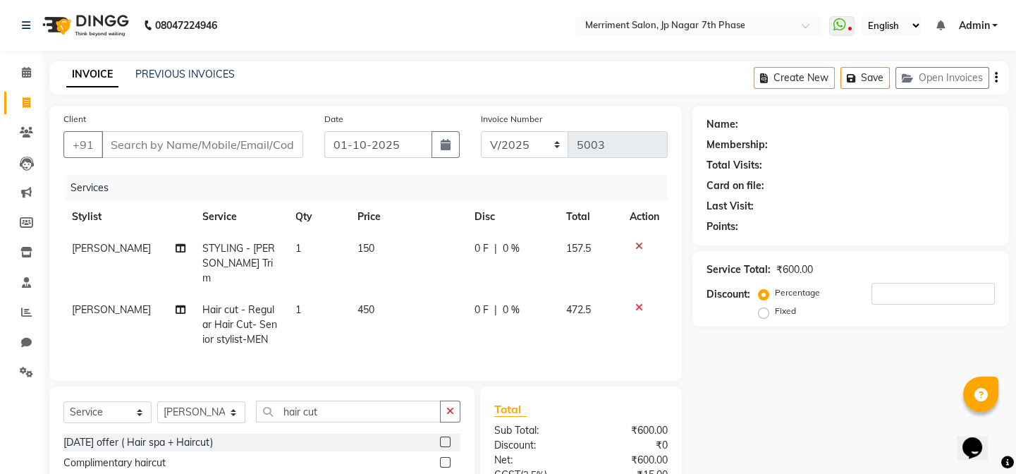
checkbox input "false"
click at [156, 150] on input "Client" at bounding box center [203, 144] width 202 height 27
type input "9"
type input "0"
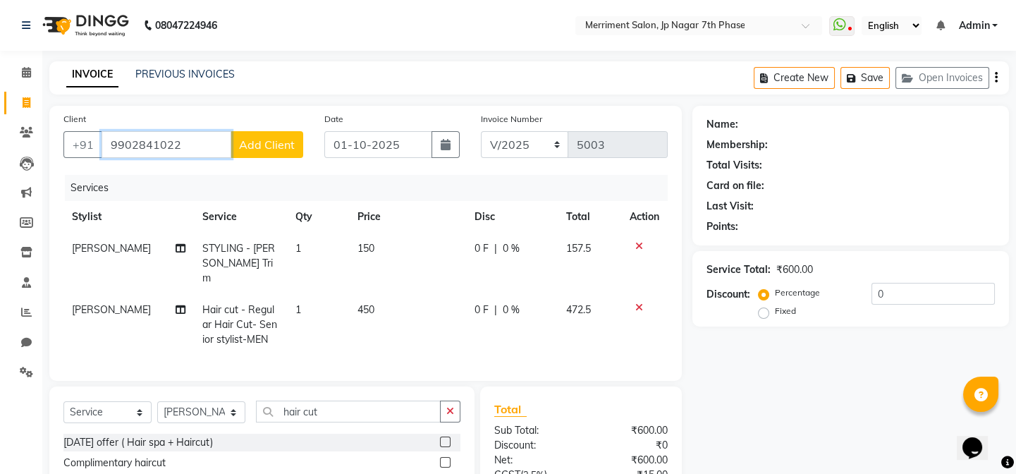
type input "9902841022"
click at [274, 146] on span "Add Client" at bounding box center [267, 145] width 56 height 14
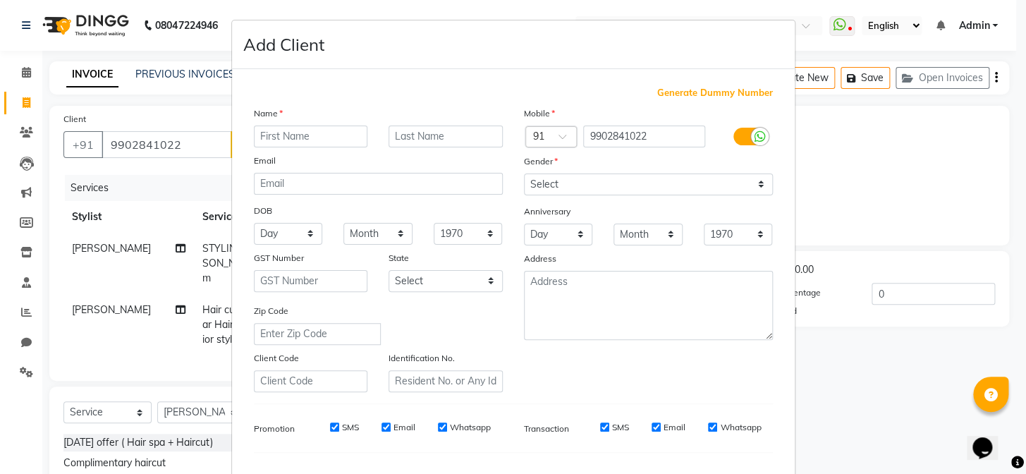
click at [303, 135] on input "text" at bounding box center [311, 137] width 114 height 22
type input "ajit"
click at [565, 176] on select "Select [DEMOGRAPHIC_DATA] [DEMOGRAPHIC_DATA] Other Prefer Not To Say" at bounding box center [648, 184] width 249 height 22
select select "[DEMOGRAPHIC_DATA]"
click at [524, 173] on select "Select [DEMOGRAPHIC_DATA] [DEMOGRAPHIC_DATA] Other Prefer Not To Say" at bounding box center [648, 184] width 249 height 22
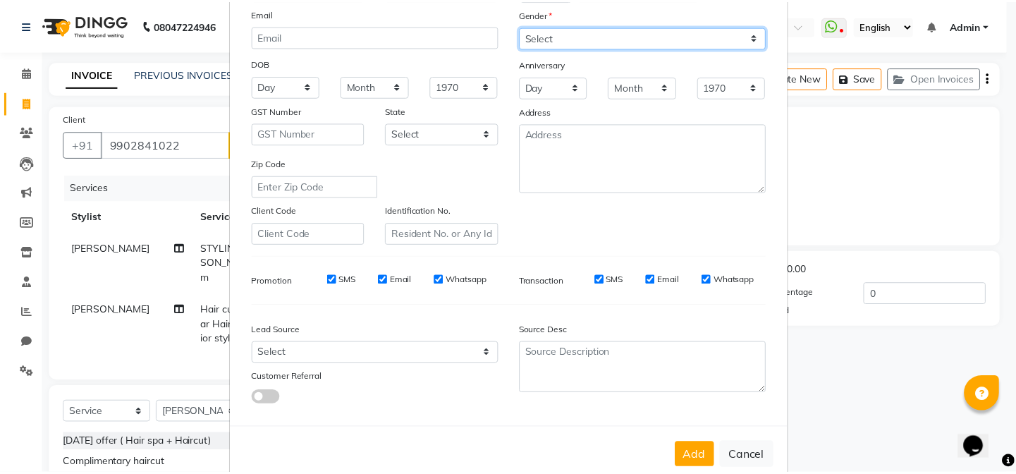
scroll to position [181, 0]
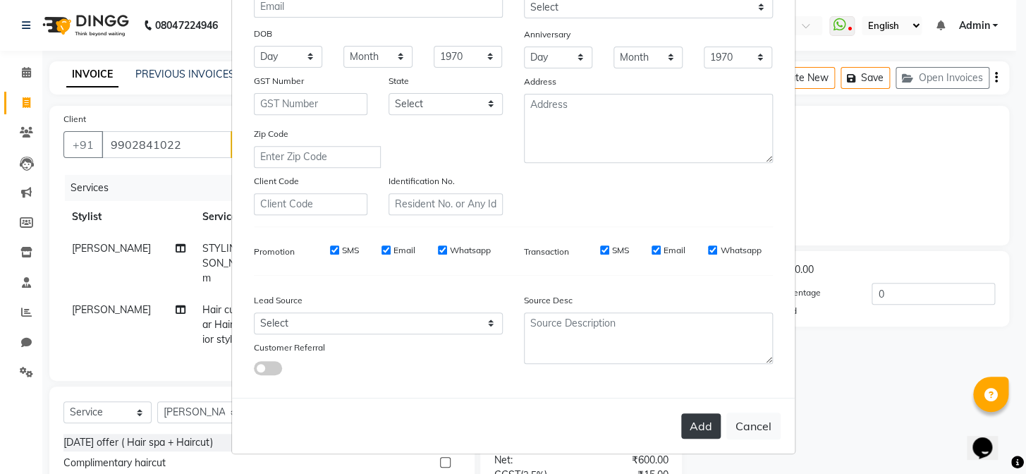
click at [701, 420] on button "Add" at bounding box center [700, 425] width 39 height 25
select select
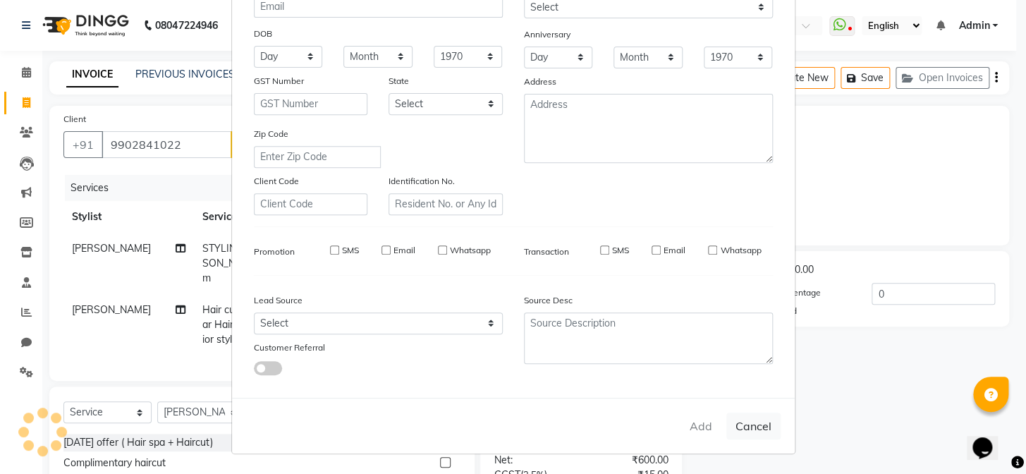
select select
checkbox input "false"
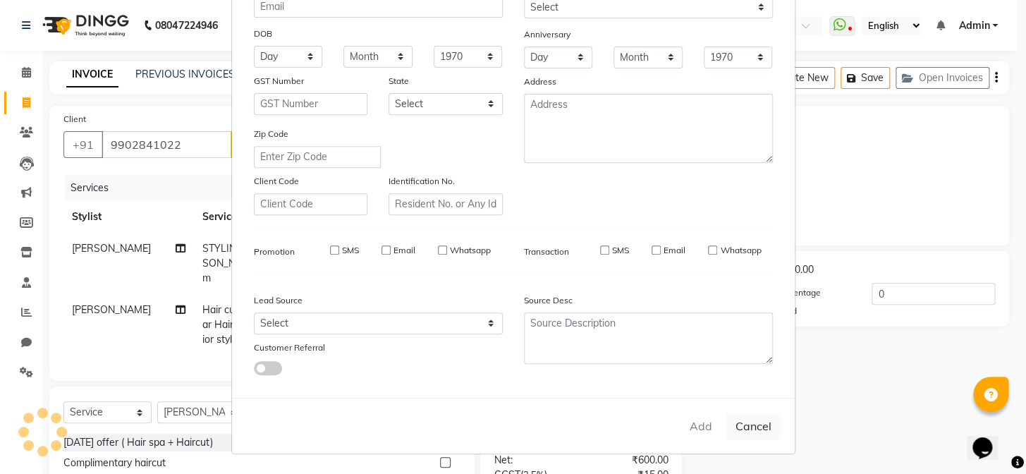
checkbox input "false"
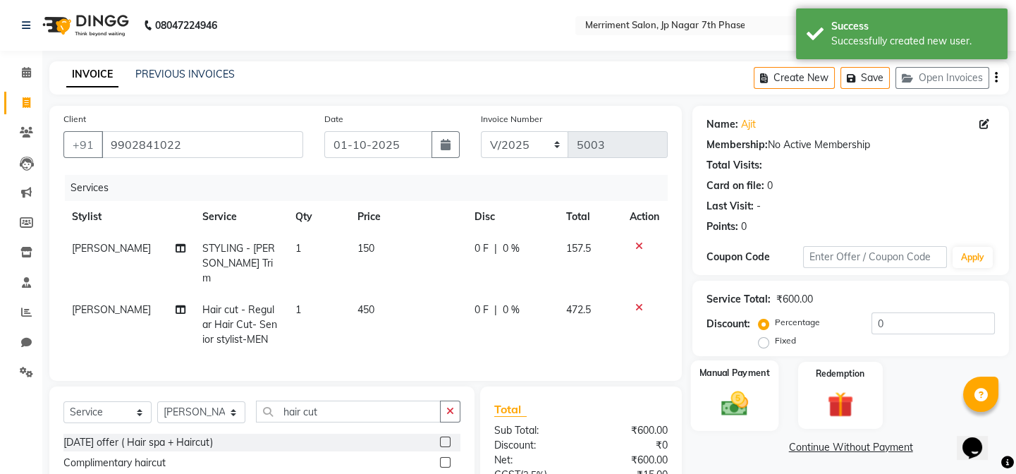
click at [720, 381] on div "Manual Payment" at bounding box center [734, 395] width 87 height 70
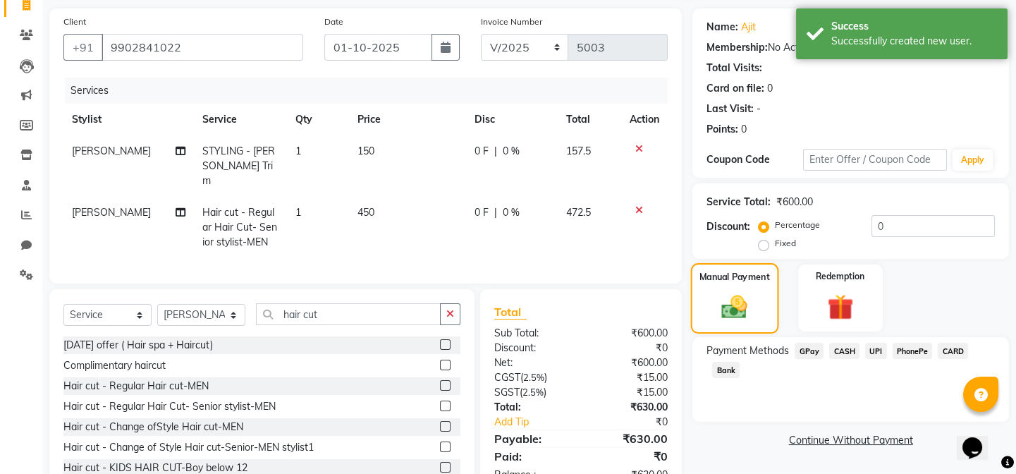
scroll to position [128, 0]
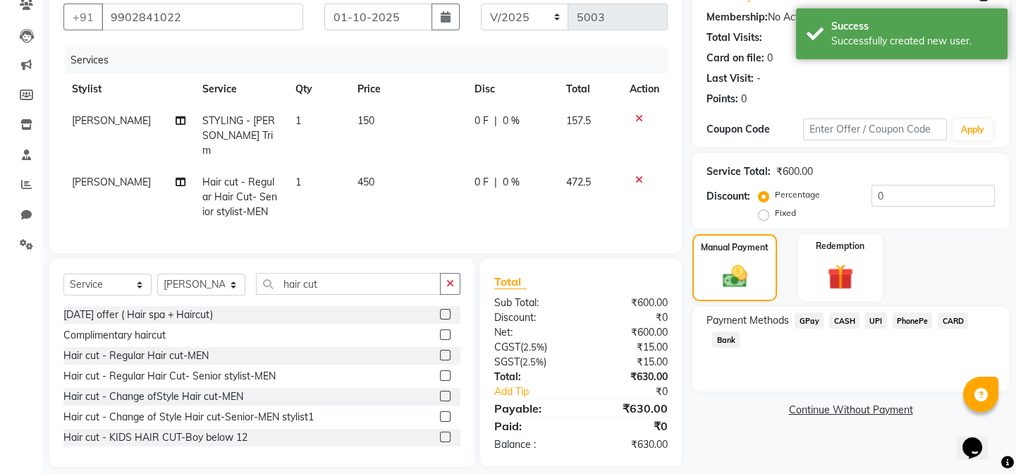
click at [868, 317] on span "UPI" at bounding box center [876, 320] width 22 height 16
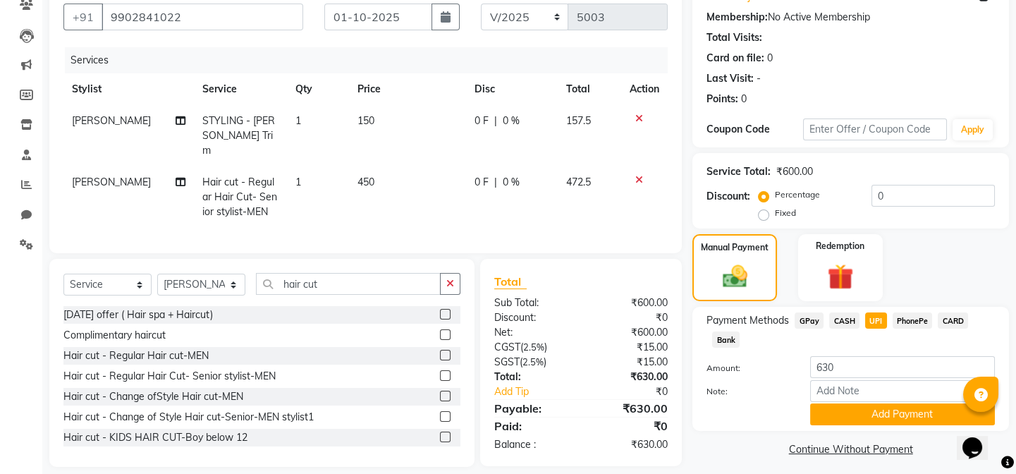
click at [949, 315] on span "CARD" at bounding box center [953, 320] width 30 height 16
click at [898, 411] on button "Add Payment" at bounding box center [902, 414] width 185 height 22
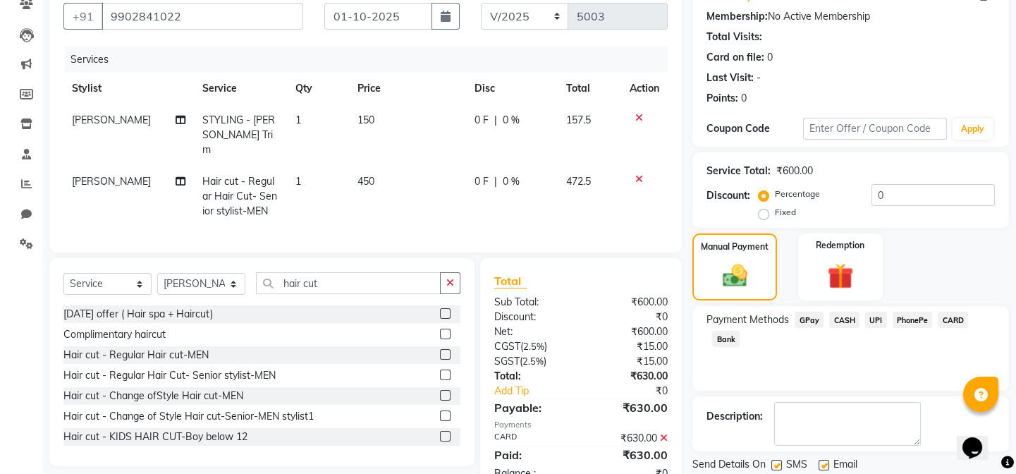
scroll to position [174, 0]
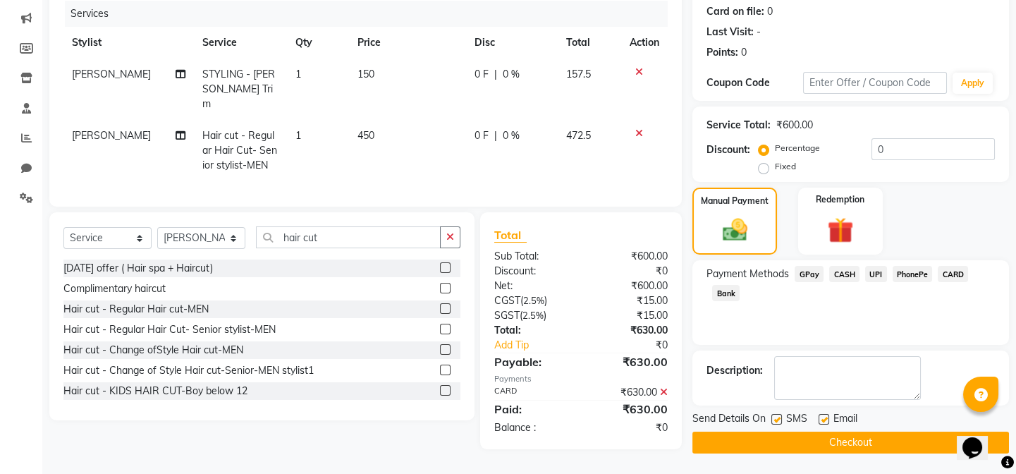
click at [813, 443] on button "Checkout" at bounding box center [851, 443] width 317 height 22
